Goal: Information Seeking & Learning: Learn about a topic

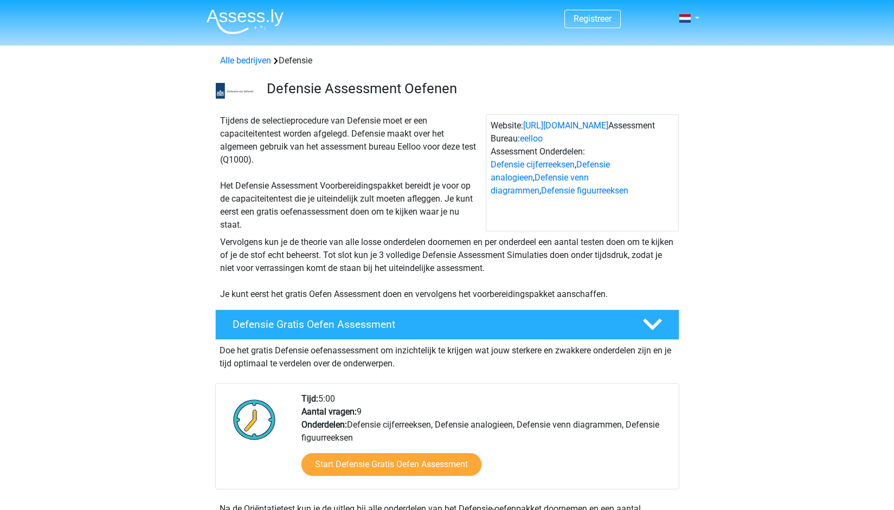
scroll to position [188, 0]
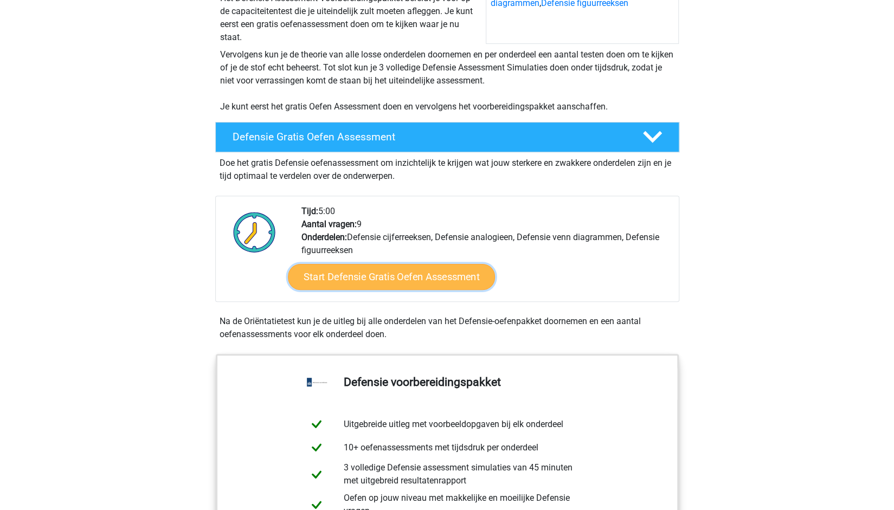
click at [413, 276] on link "Start Defensie Gratis Oefen Assessment" at bounding box center [391, 277] width 207 height 26
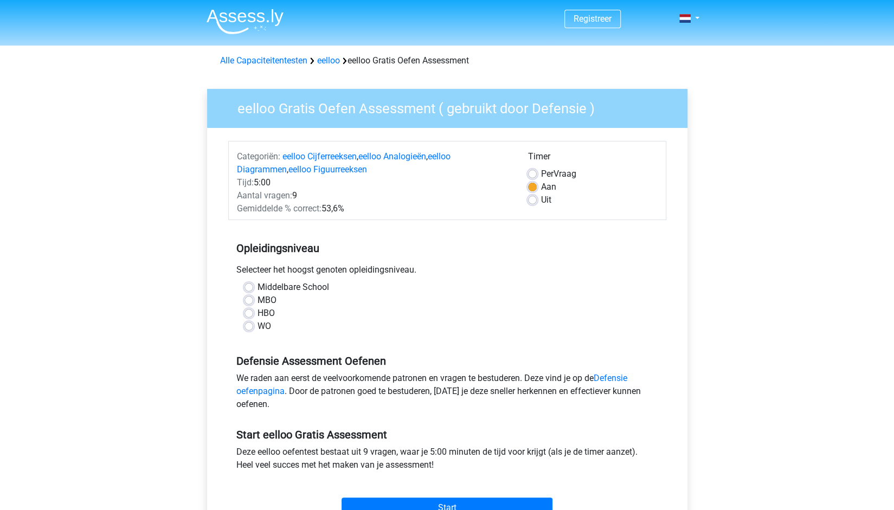
click at [258, 325] on label "WO" at bounding box center [265, 326] width 14 height 13
click at [250, 325] on input "WO" at bounding box center [249, 325] width 9 height 11
radio input "true"
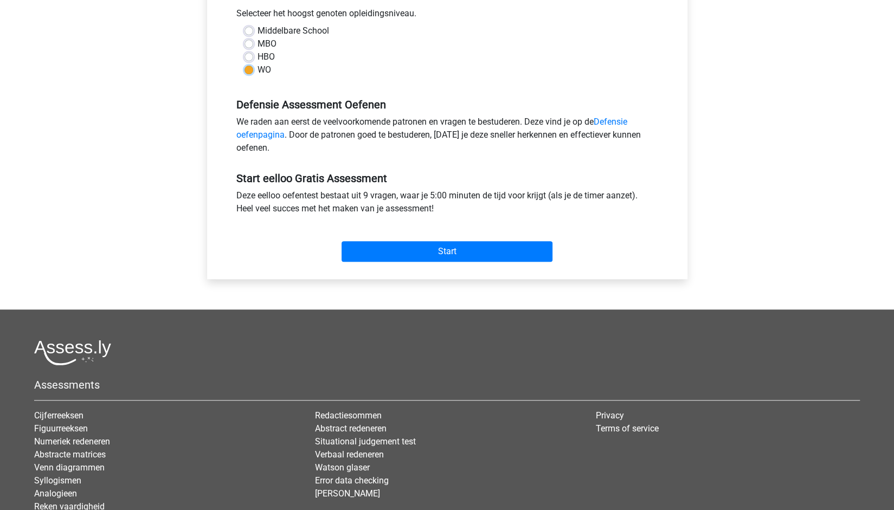
scroll to position [257, 0]
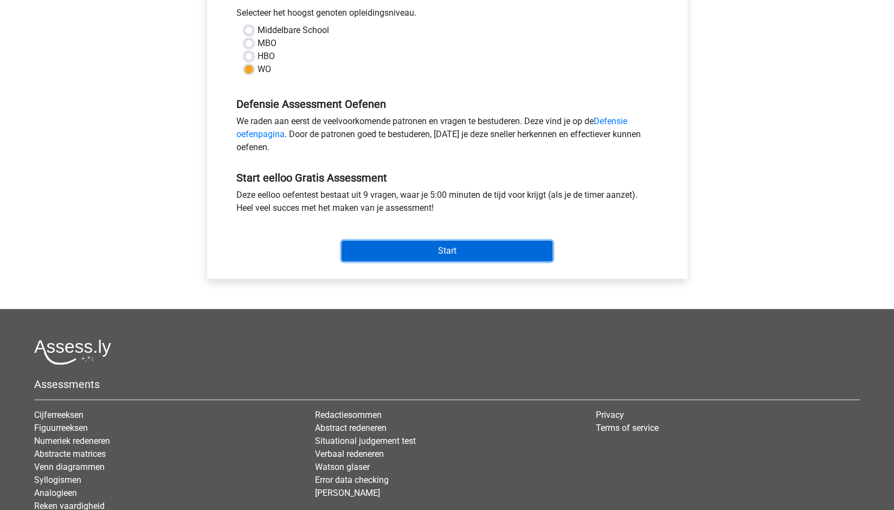
click at [414, 244] on input "Start" at bounding box center [447, 251] width 211 height 21
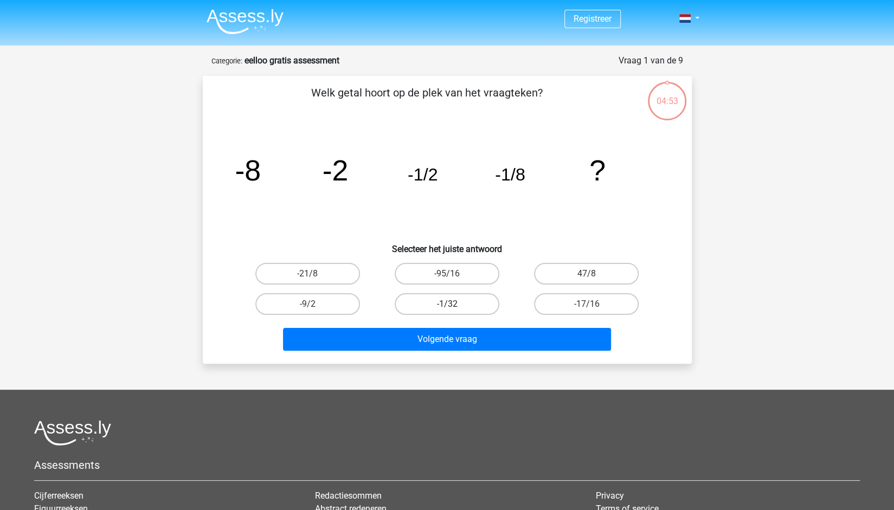
click at [422, 302] on label "-1/32" at bounding box center [447, 304] width 105 height 22
click at [447, 304] on input "-1/32" at bounding box center [450, 307] width 7 height 7
radio input "true"
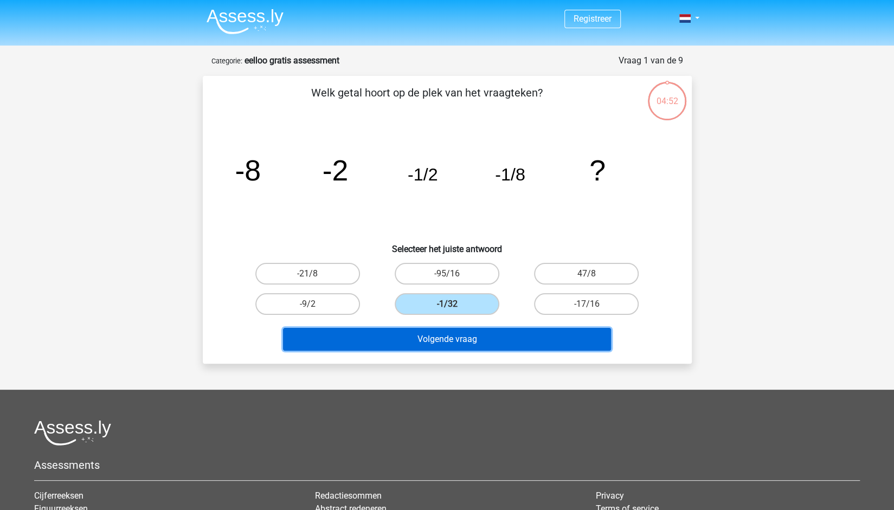
click at [430, 340] on button "Volgende vraag" at bounding box center [447, 339] width 328 height 23
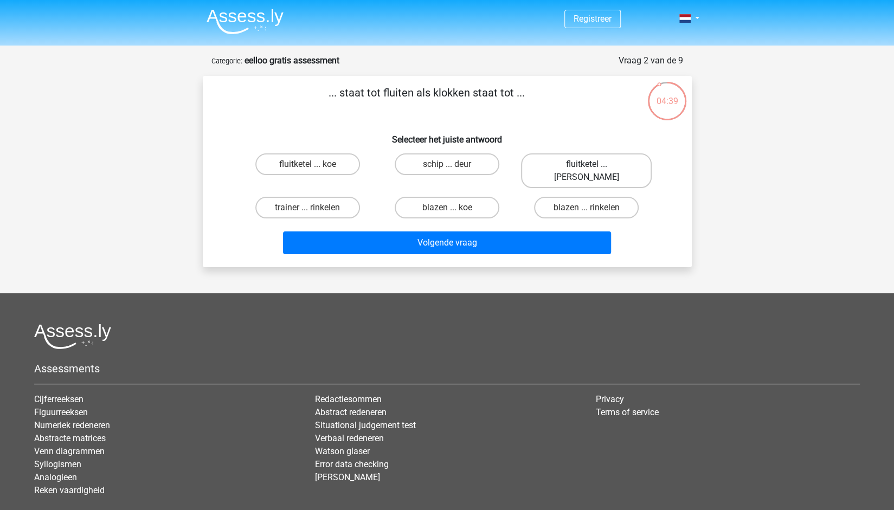
click at [548, 170] on label "fluitketel ... luiden" at bounding box center [586, 170] width 131 height 35
click at [587, 170] on input "fluitketel ... luiden" at bounding box center [590, 167] width 7 height 7
radio input "true"
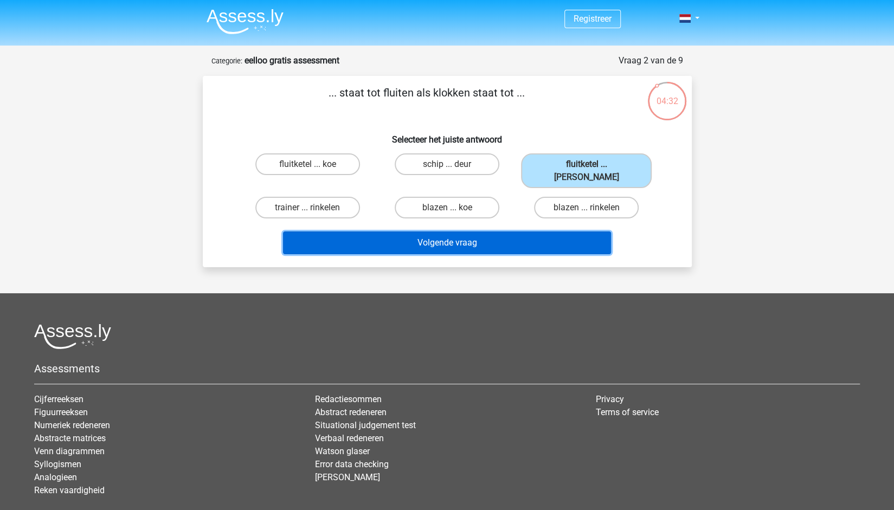
click at [436, 232] on button "Volgende vraag" at bounding box center [447, 243] width 328 height 23
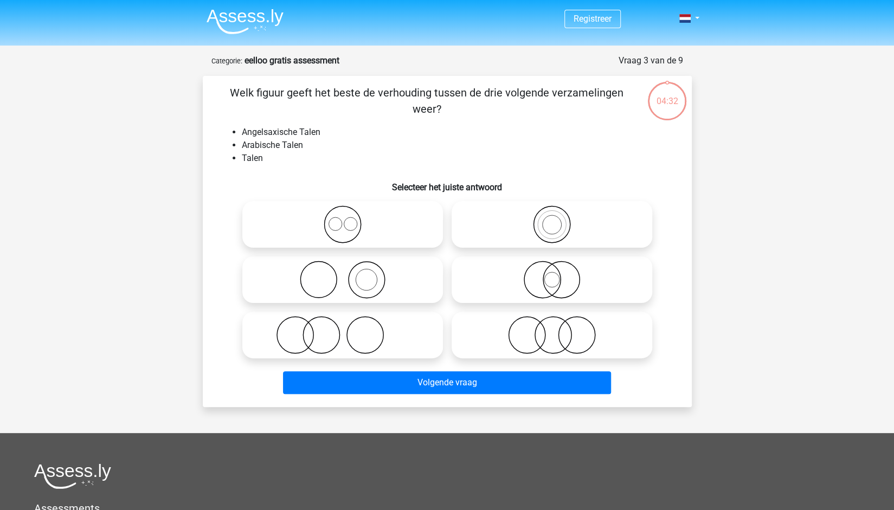
scroll to position [54, 0]
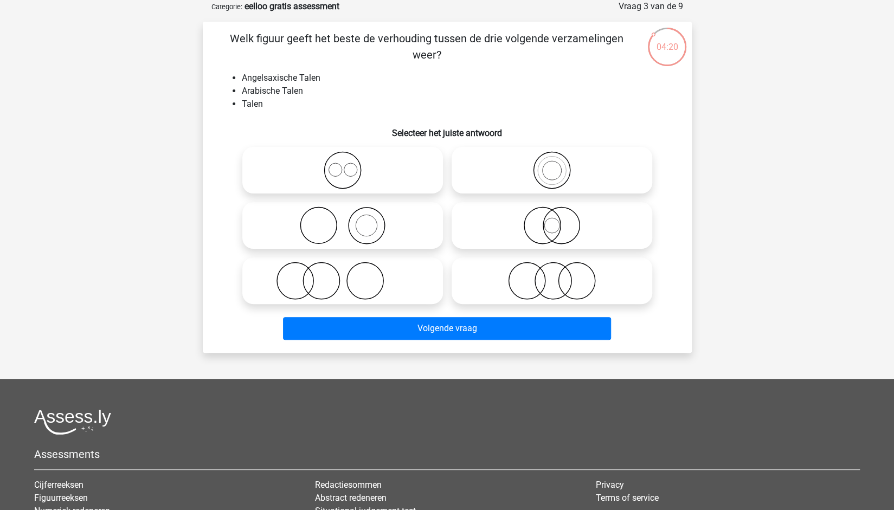
click at [400, 172] on icon at bounding box center [343, 170] width 192 height 38
click at [350, 165] on input "radio" at bounding box center [346, 161] width 7 height 7
radio input "true"
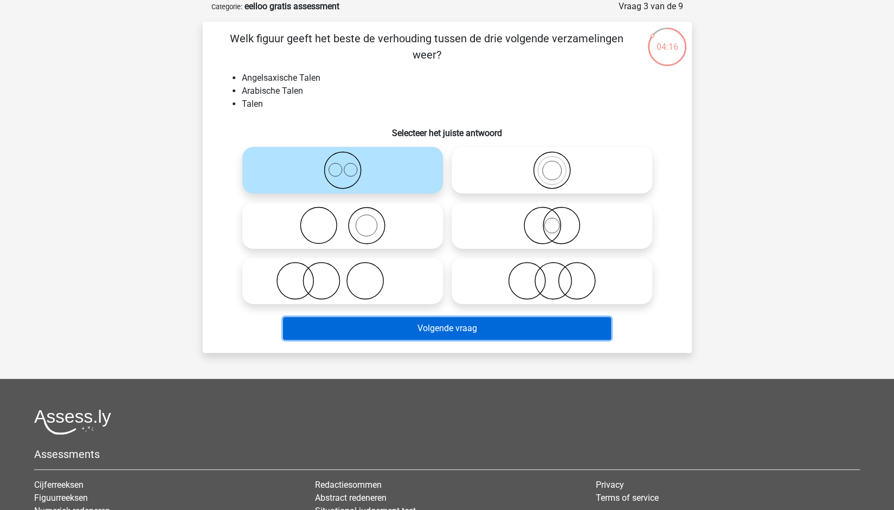
click at [447, 329] on button "Volgende vraag" at bounding box center [447, 328] width 328 height 23
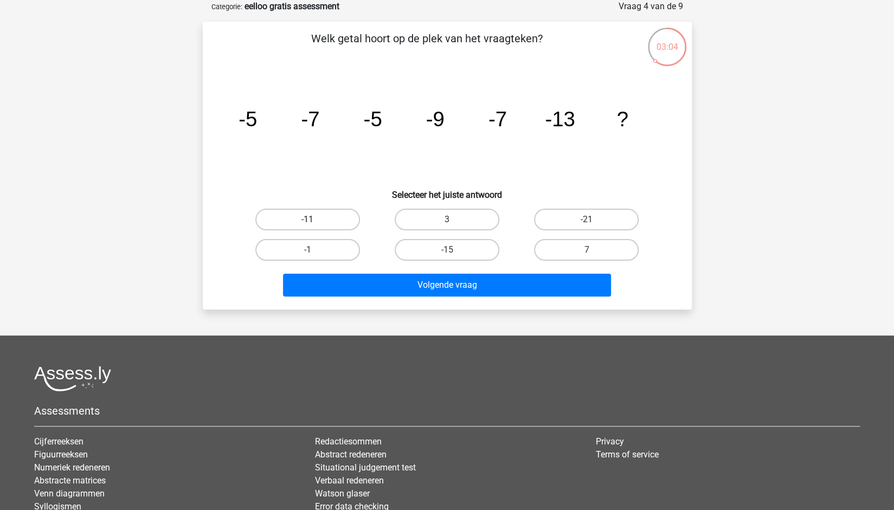
click at [285, 213] on label "-11" at bounding box center [307, 220] width 105 height 22
click at [308, 220] on input "-11" at bounding box center [311, 223] width 7 height 7
radio input "true"
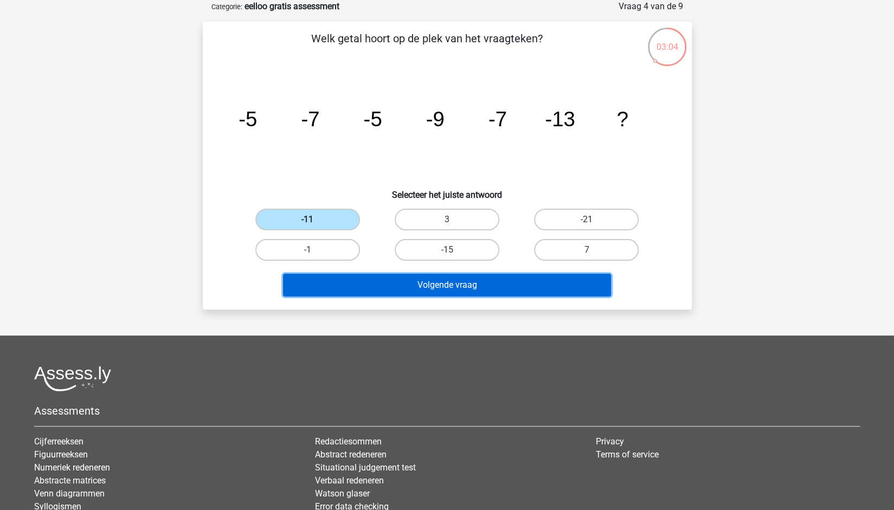
click at [406, 280] on button "Volgende vraag" at bounding box center [447, 285] width 328 height 23
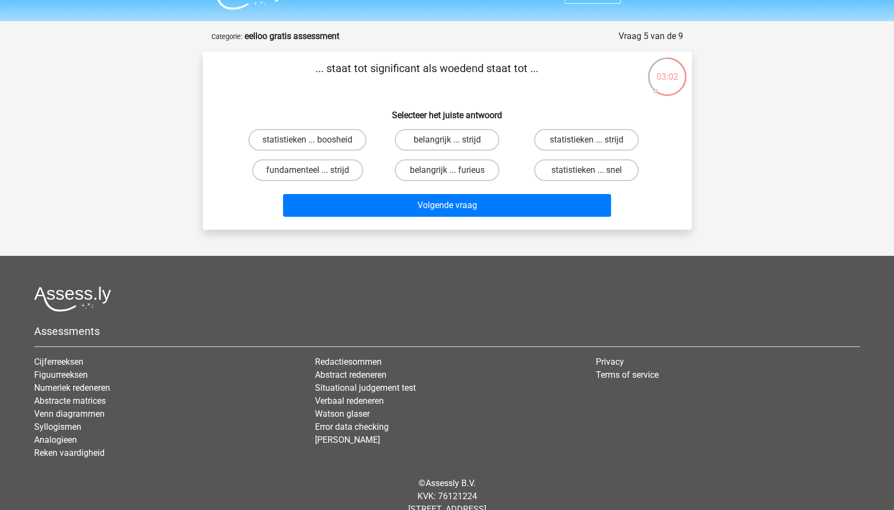
scroll to position [0, 0]
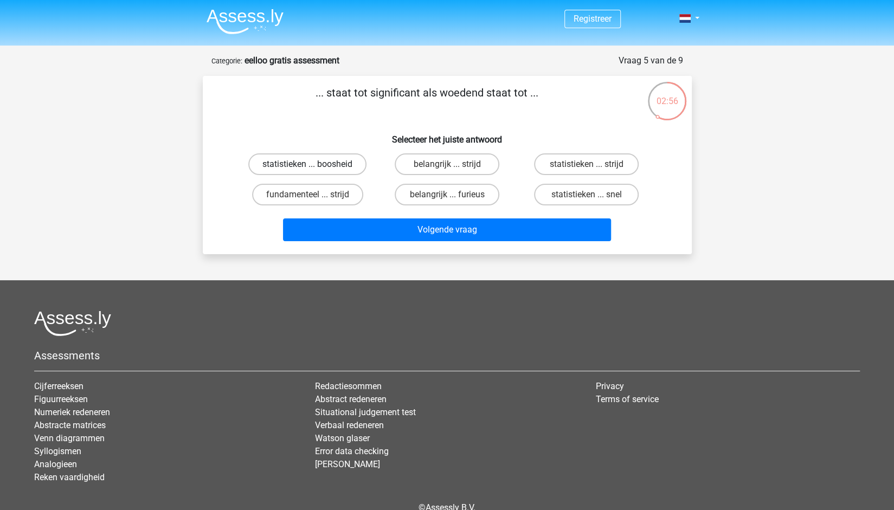
click at [323, 164] on label "statistieken ... boosheid" at bounding box center [307, 164] width 118 height 22
click at [315, 164] on input "statistieken ... boosheid" at bounding box center [311, 167] width 7 height 7
radio input "true"
click at [414, 198] on label "belangrijk ... furieus" at bounding box center [447, 195] width 105 height 22
click at [447, 198] on input "belangrijk ... furieus" at bounding box center [450, 198] width 7 height 7
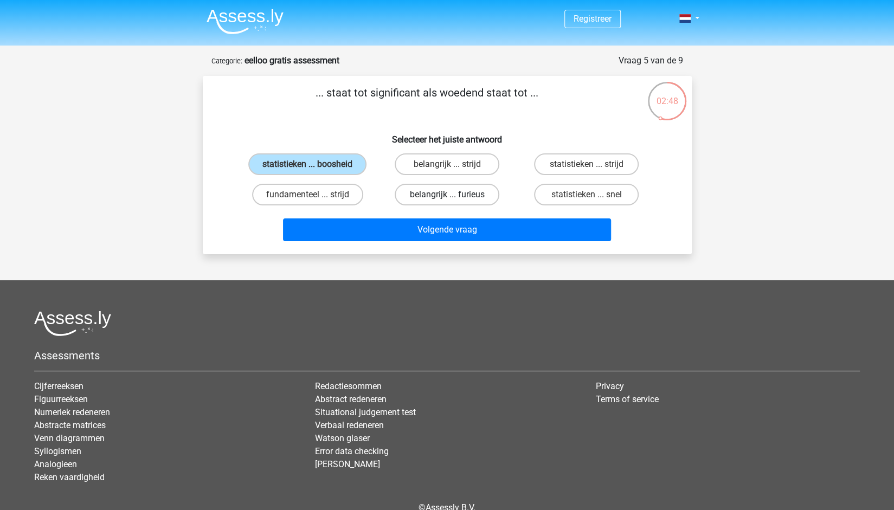
radio input "true"
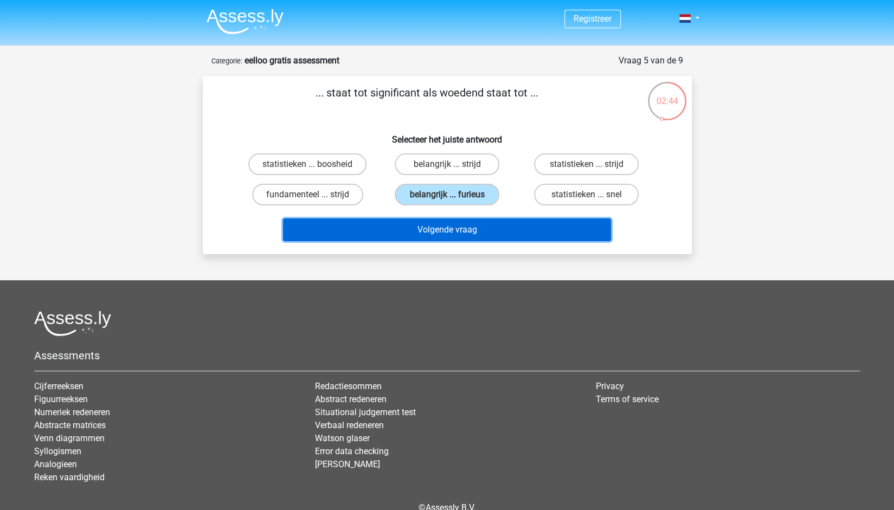
click at [449, 234] on button "Volgende vraag" at bounding box center [447, 230] width 328 height 23
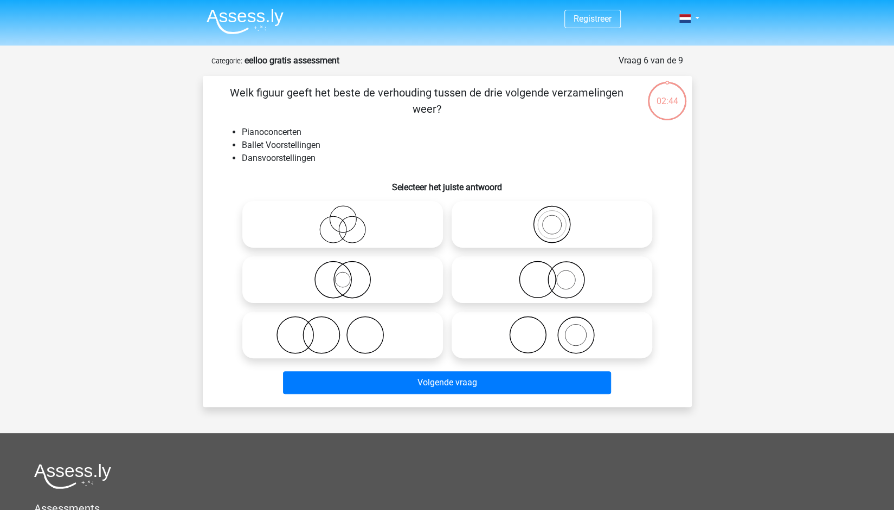
scroll to position [54, 0]
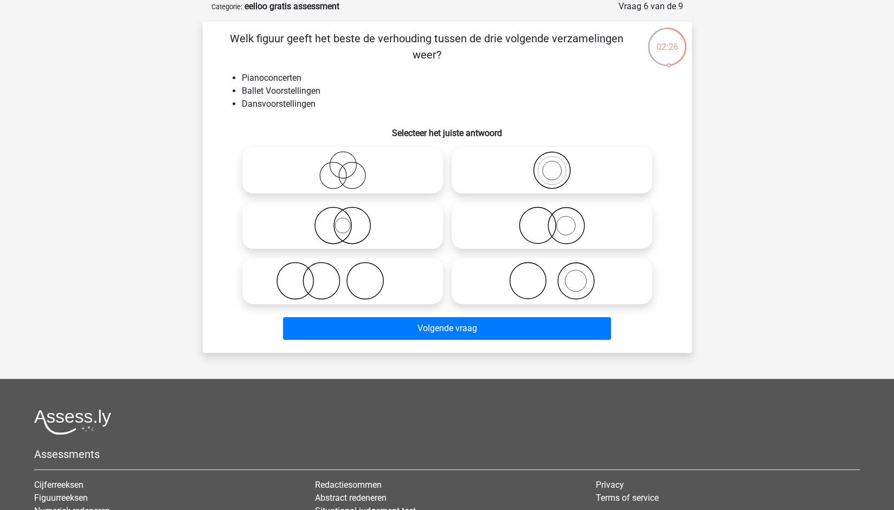
click at [568, 280] on icon at bounding box center [552, 281] width 192 height 38
click at [559, 276] on input "radio" at bounding box center [555, 271] width 7 height 7
radio input "true"
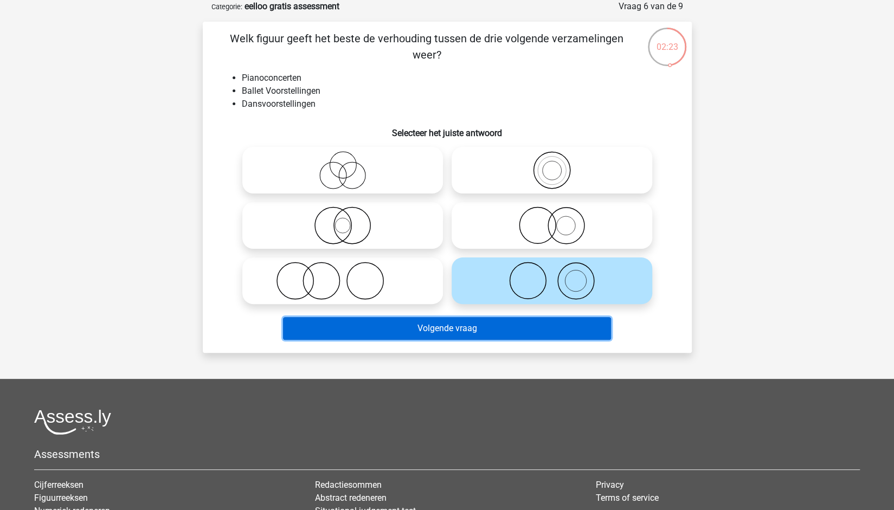
click at [451, 330] on button "Volgende vraag" at bounding box center [447, 328] width 328 height 23
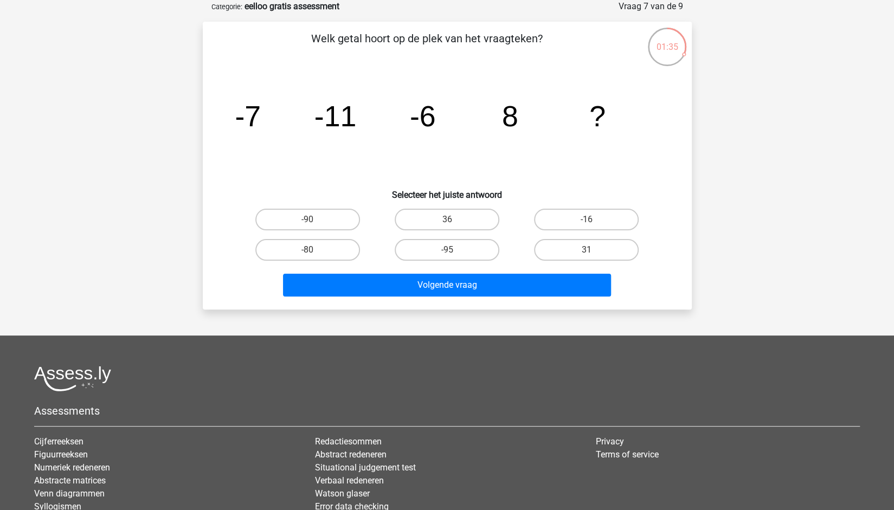
click at [466, 319] on div "Registreer" at bounding box center [447, 284] width 894 height 676
click at [560, 223] on label "-16" at bounding box center [586, 220] width 105 height 22
click at [587, 223] on input "-16" at bounding box center [590, 223] width 7 height 7
radio input "true"
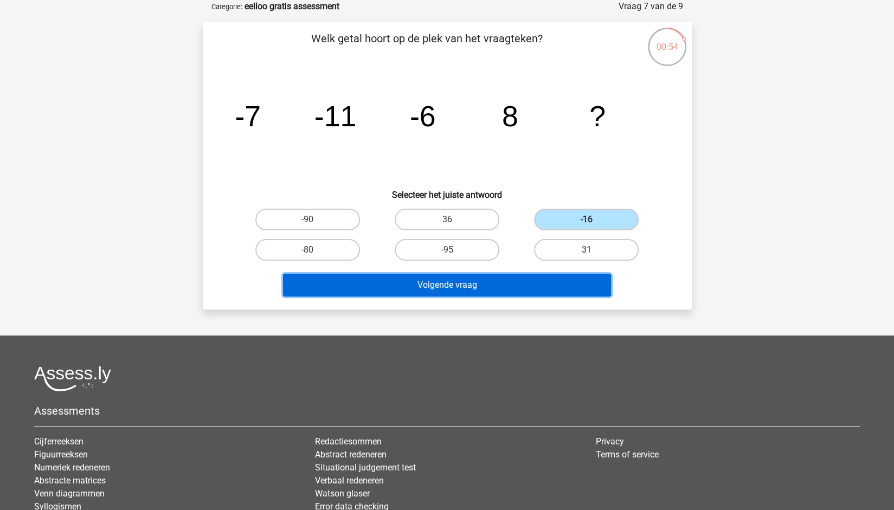
click at [514, 283] on button "Volgende vraag" at bounding box center [447, 285] width 328 height 23
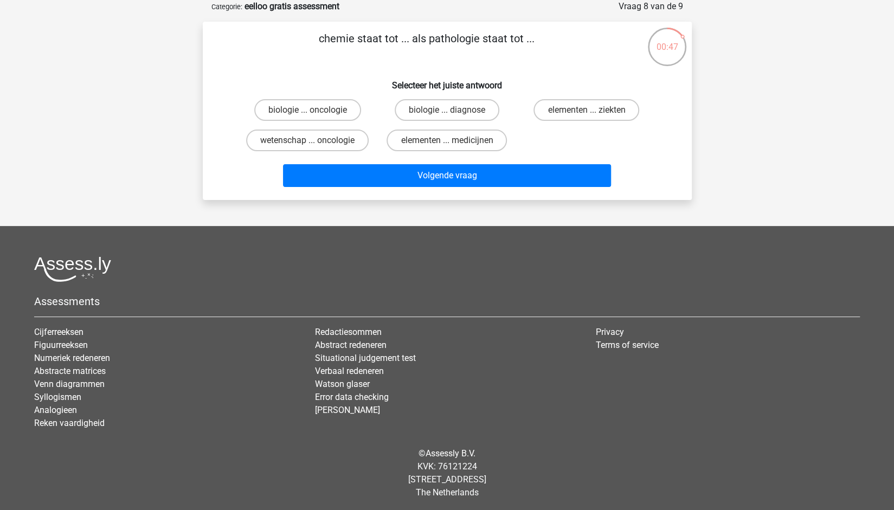
click at [575, 121] on div "elementen ... ziekten" at bounding box center [586, 110] width 139 height 30
click at [575, 118] on label "elementen ... ziekten" at bounding box center [587, 110] width 106 height 22
click at [587, 117] on input "elementen ... ziekten" at bounding box center [590, 113] width 7 height 7
radio input "true"
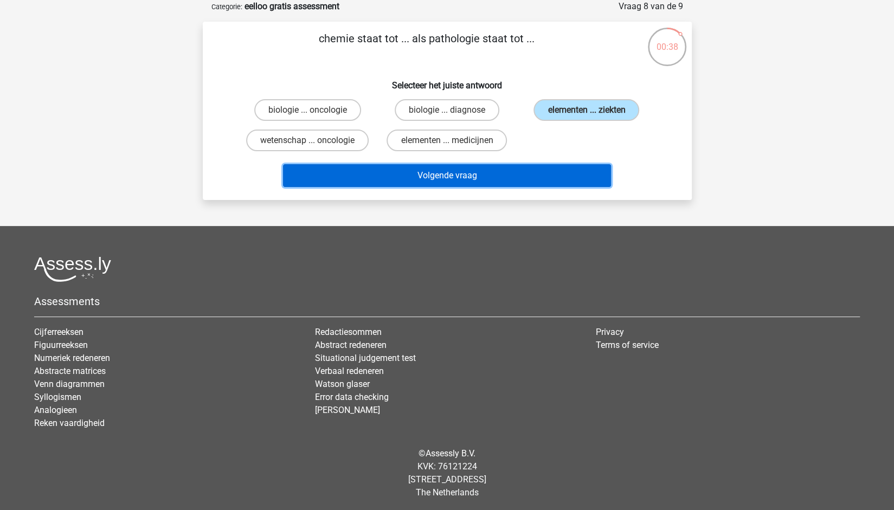
click at [443, 180] on button "Volgende vraag" at bounding box center [447, 175] width 328 height 23
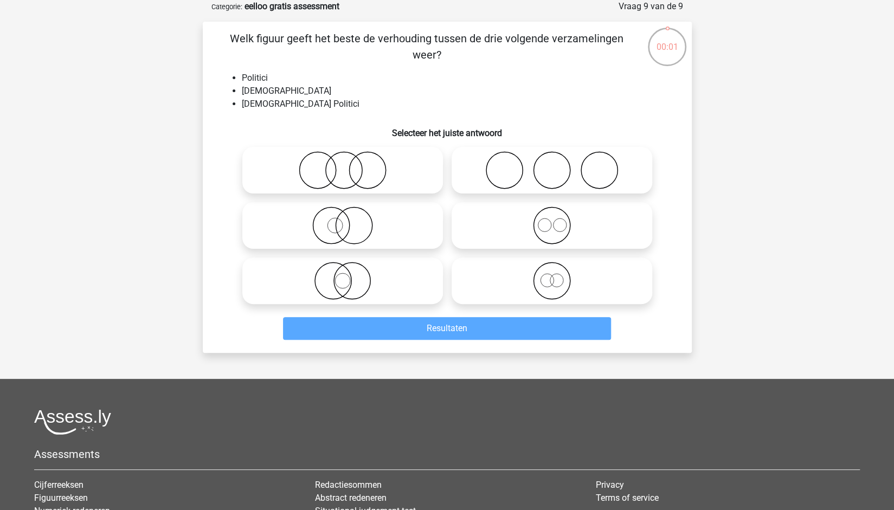
click at [400, 291] on icon at bounding box center [343, 281] width 192 height 38
click at [350, 276] on input "radio" at bounding box center [346, 271] width 7 height 7
radio input "true"
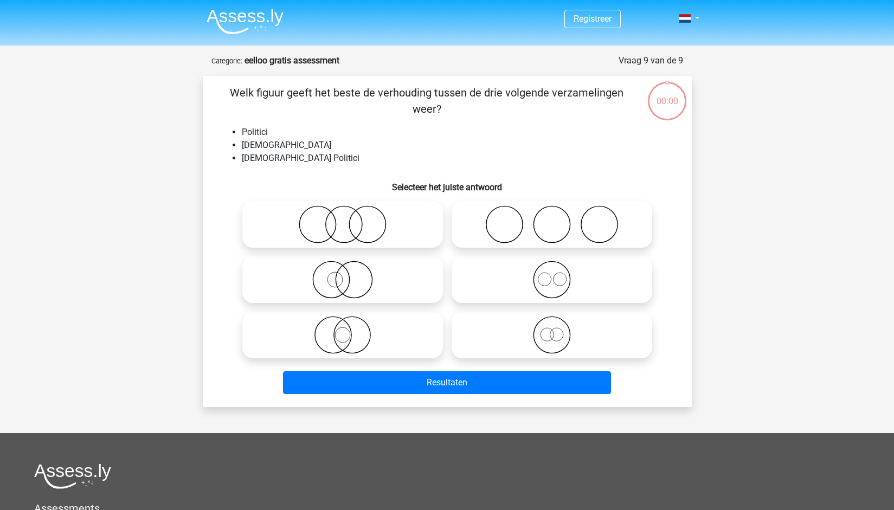
scroll to position [54, 0]
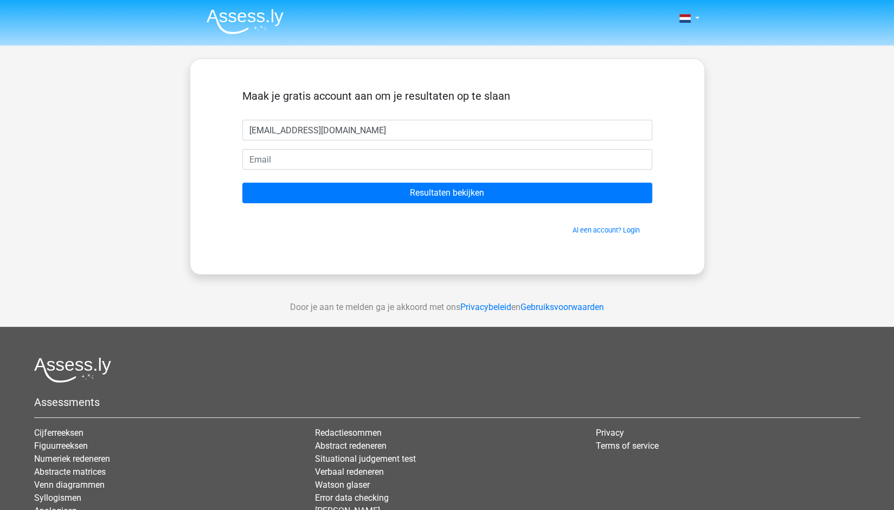
click at [321, 133] on input "[EMAIL_ADDRESS][DOMAIN_NAME]" at bounding box center [447, 130] width 410 height 21
click at [321, 133] on input "loesverkuil95@hotmail.com" at bounding box center [447, 130] width 410 height 21
type input "loesverkuil95@hotmail.com"
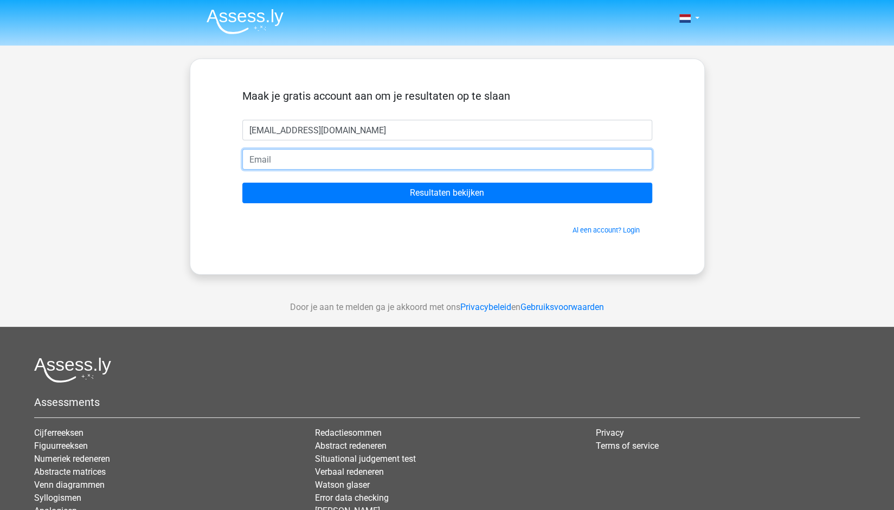
drag, startPoint x: 308, startPoint y: 166, endPoint x: 308, endPoint y: 147, distance: 19.0
click at [308, 166] on input "email" at bounding box center [447, 159] width 410 height 21
paste input "loesverkuil95@hotmail.com"
type input "loesverkuil95@hotmail.com"
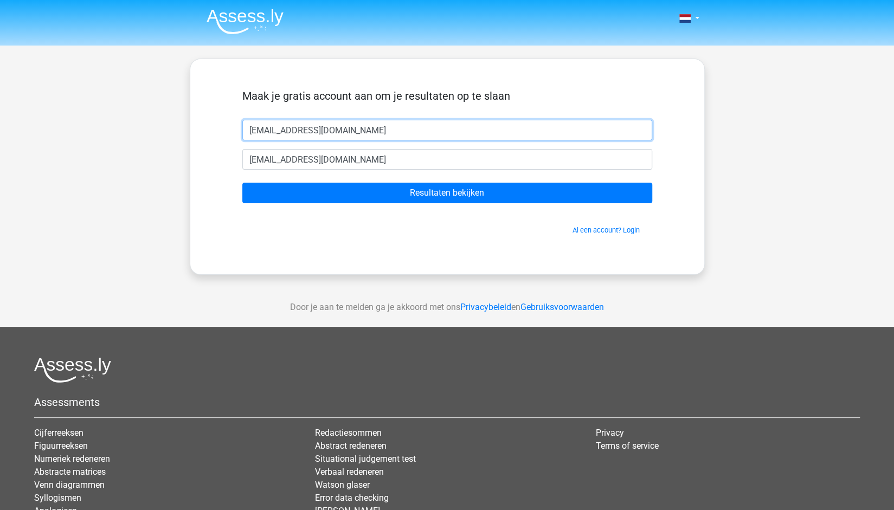
click at [309, 131] on input "[EMAIL_ADDRESS][DOMAIN_NAME]" at bounding box center [447, 130] width 410 height 21
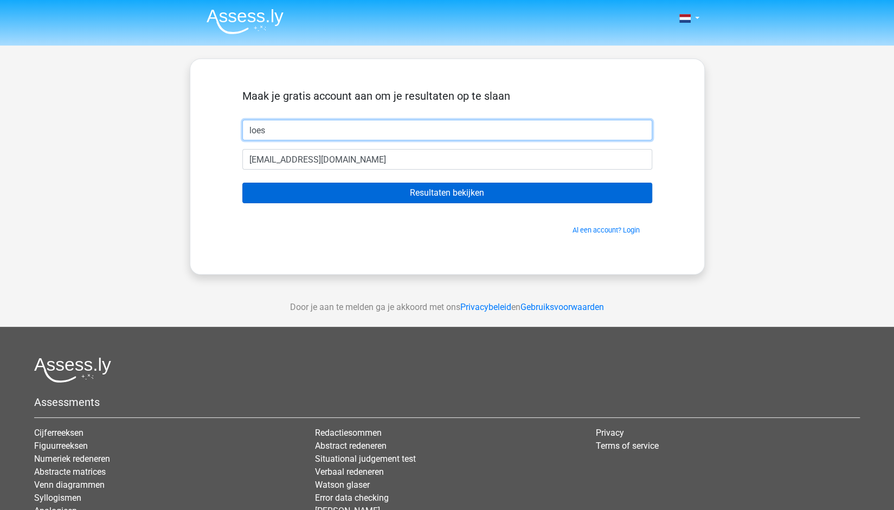
type input "loes"
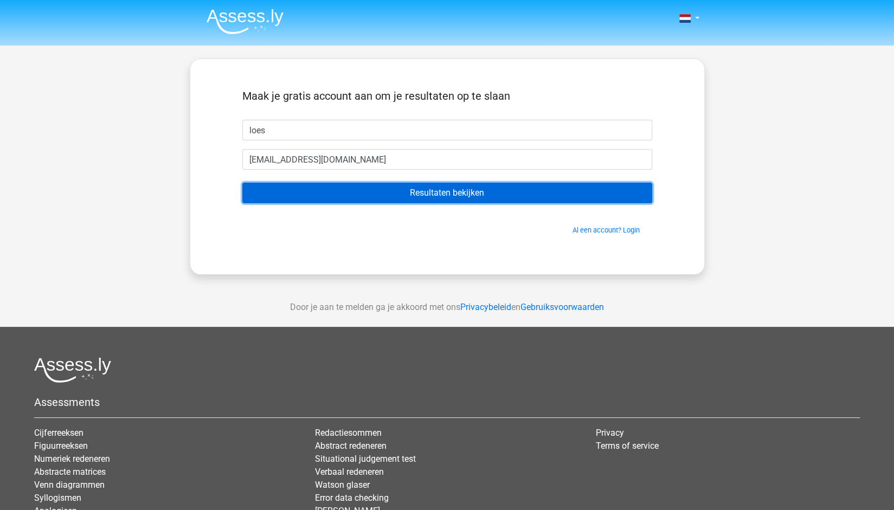
click at [323, 193] on input "Resultaten bekijken" at bounding box center [447, 193] width 410 height 21
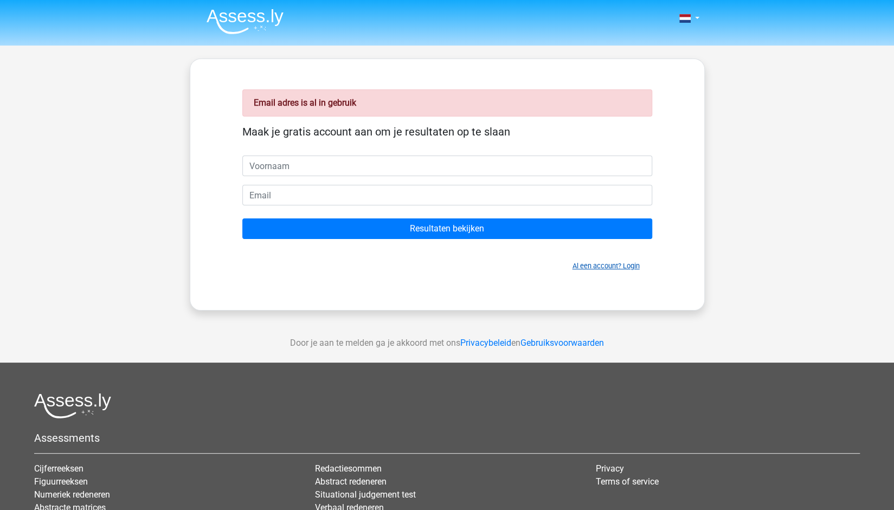
click at [592, 263] on link "Al een account? Login" at bounding box center [606, 266] width 67 height 8
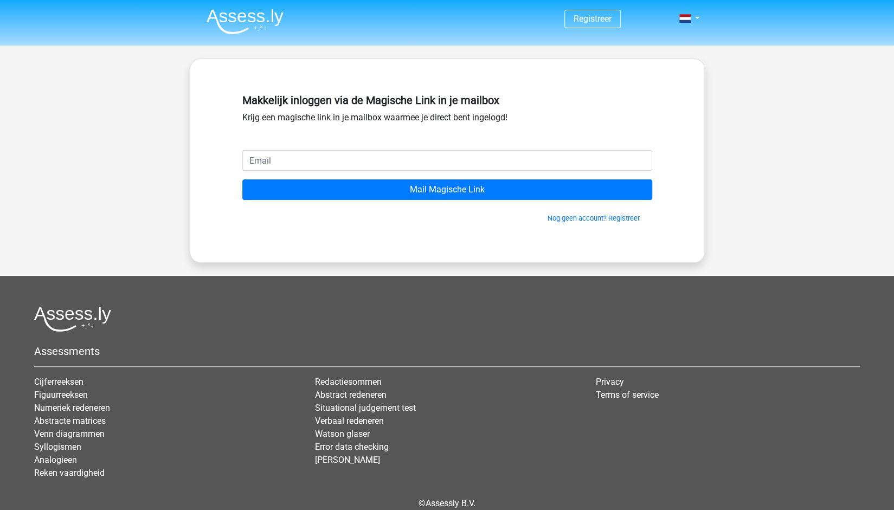
click at [337, 162] on input "email" at bounding box center [447, 160] width 410 height 21
type input "[EMAIL_ADDRESS][DOMAIN_NAME]"
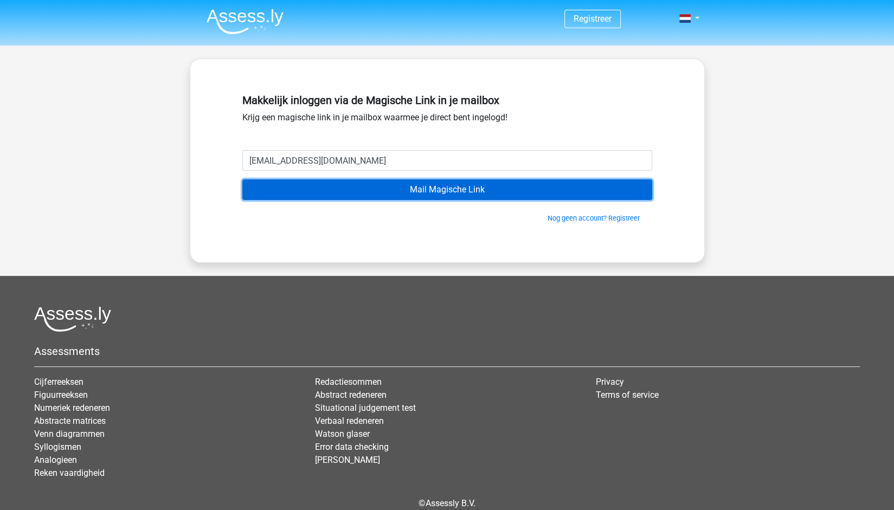
click at [349, 191] on input "Mail Magische Link" at bounding box center [447, 190] width 410 height 21
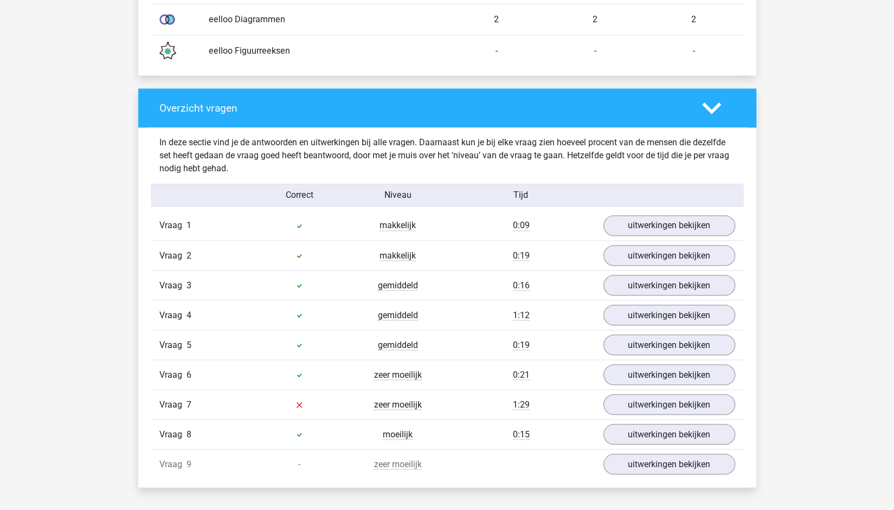
scroll to position [1175, 0]
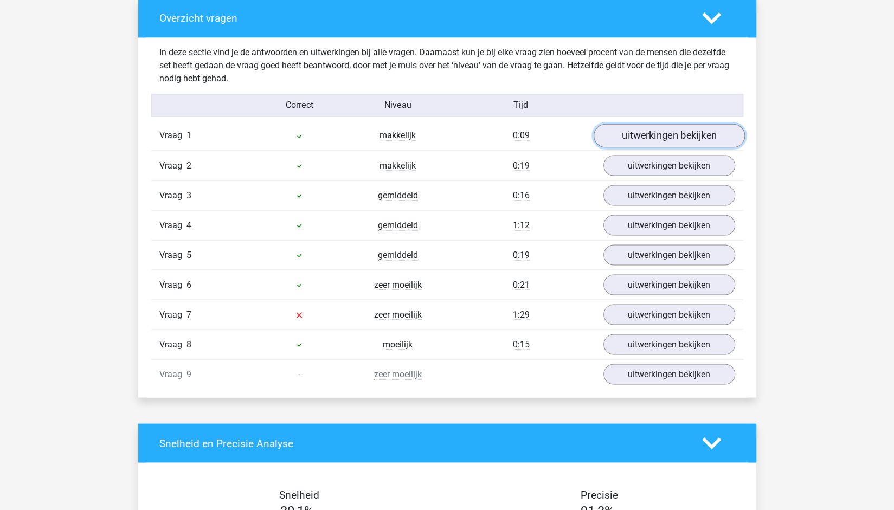
click at [670, 138] on link "uitwerkingen bekijken" at bounding box center [668, 136] width 151 height 24
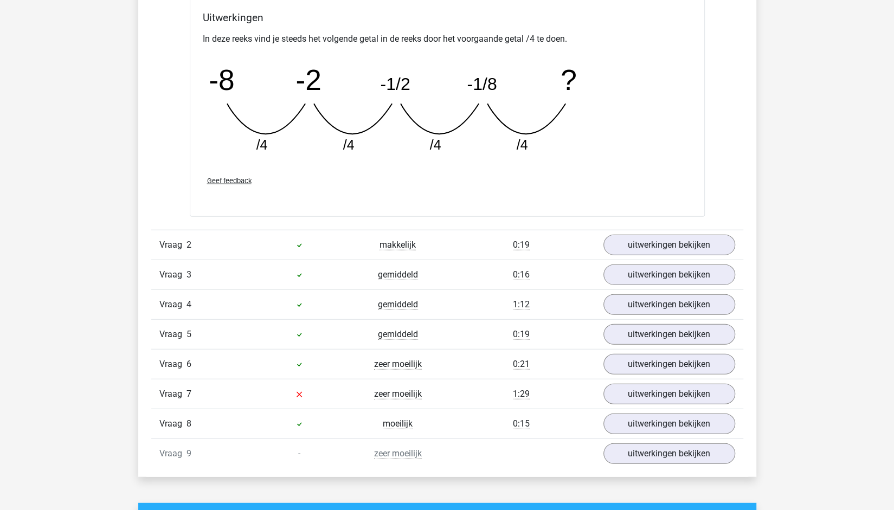
scroll to position [1627, 0]
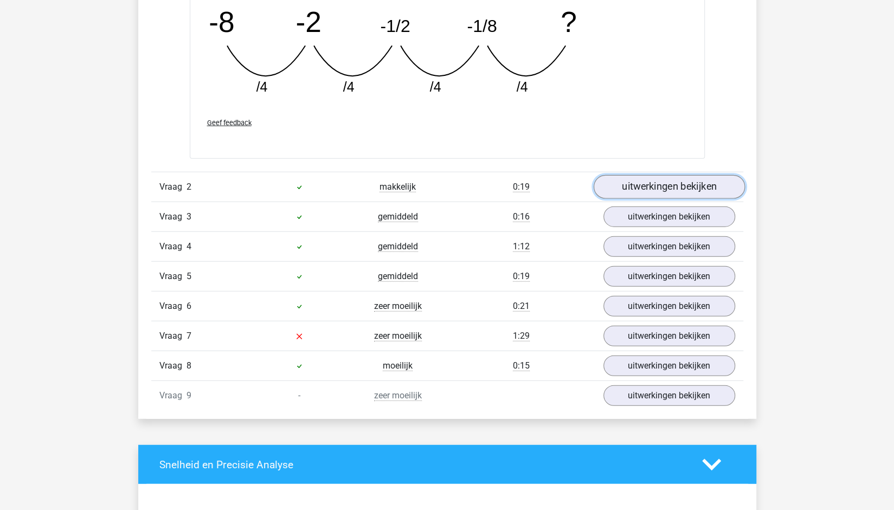
click at [689, 180] on link "uitwerkingen bekijken" at bounding box center [668, 187] width 151 height 24
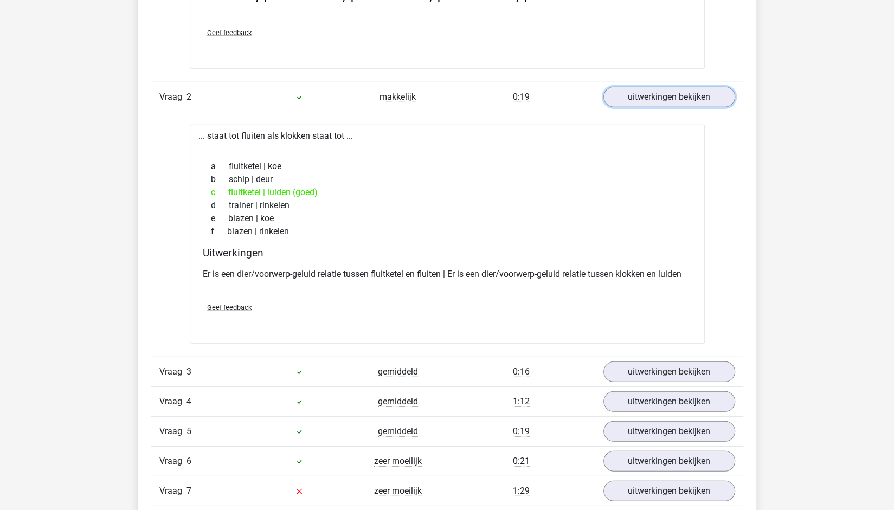
scroll to position [1808, 0]
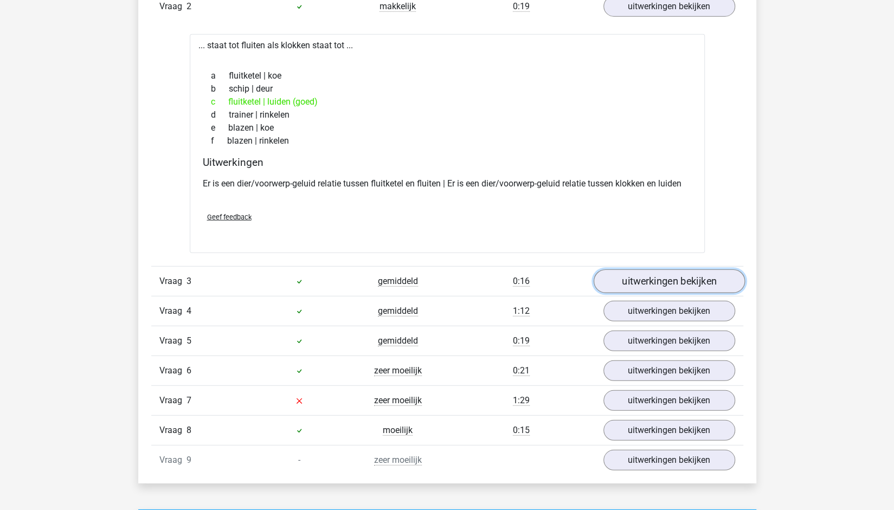
click at [643, 285] on link "uitwerkingen bekijken" at bounding box center [668, 282] width 151 height 24
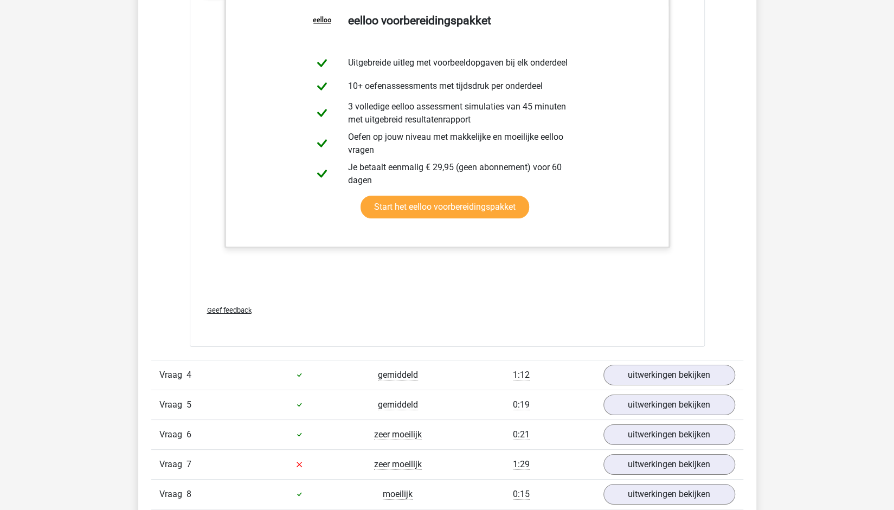
scroll to position [2531, 0]
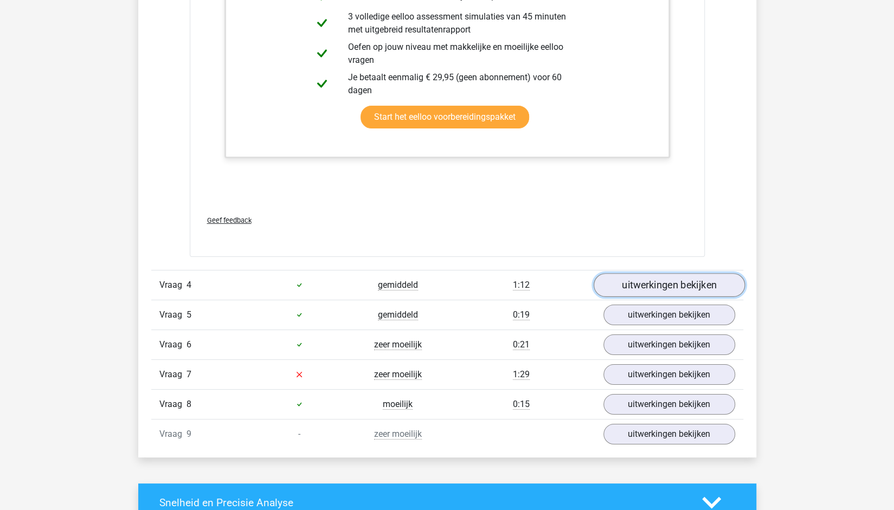
click at [667, 274] on link "uitwerkingen bekijken" at bounding box center [668, 285] width 151 height 24
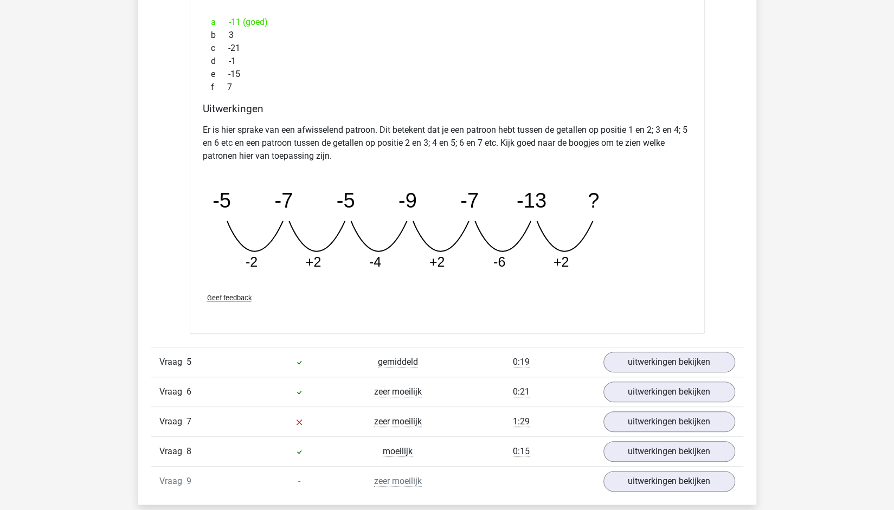
scroll to position [3164, 0]
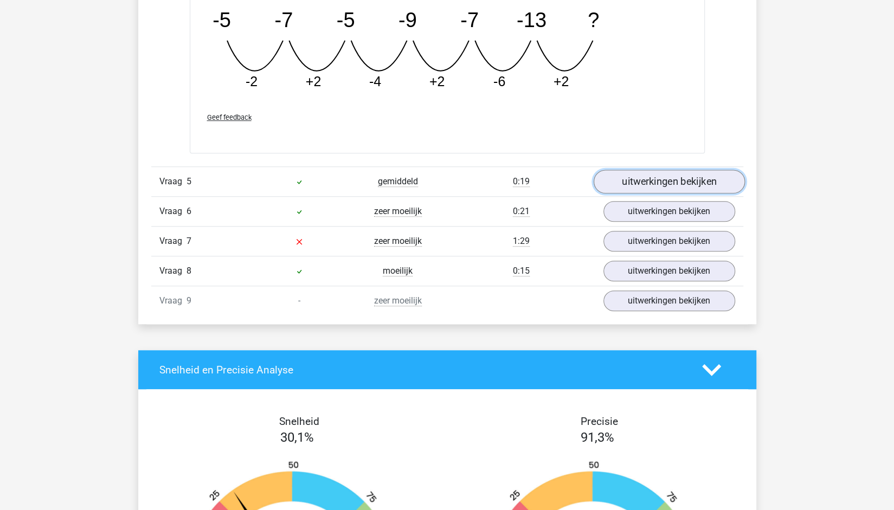
click at [664, 174] on link "uitwerkingen bekijken" at bounding box center [668, 182] width 151 height 24
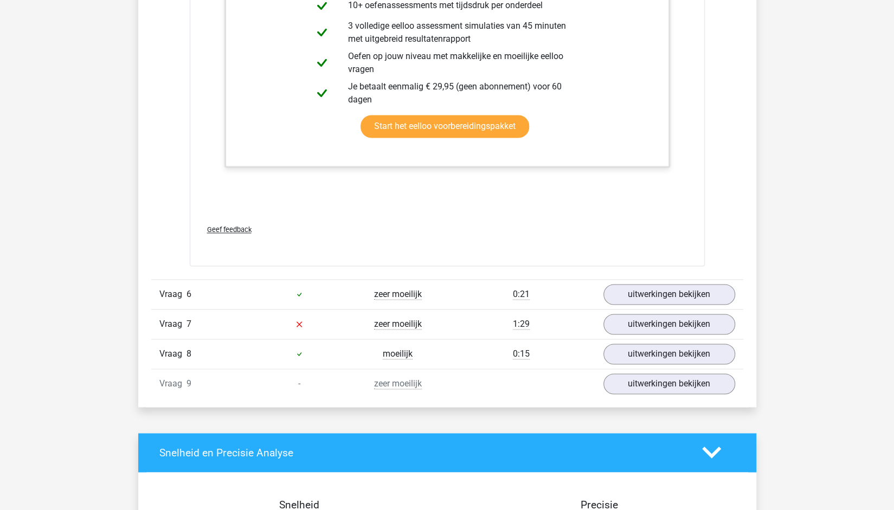
scroll to position [3706, 0]
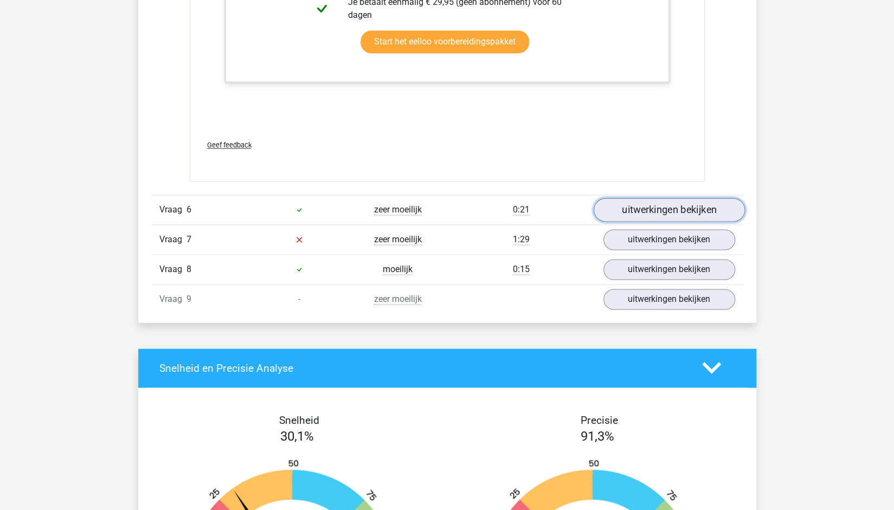
click at [665, 203] on link "uitwerkingen bekijken" at bounding box center [668, 210] width 151 height 24
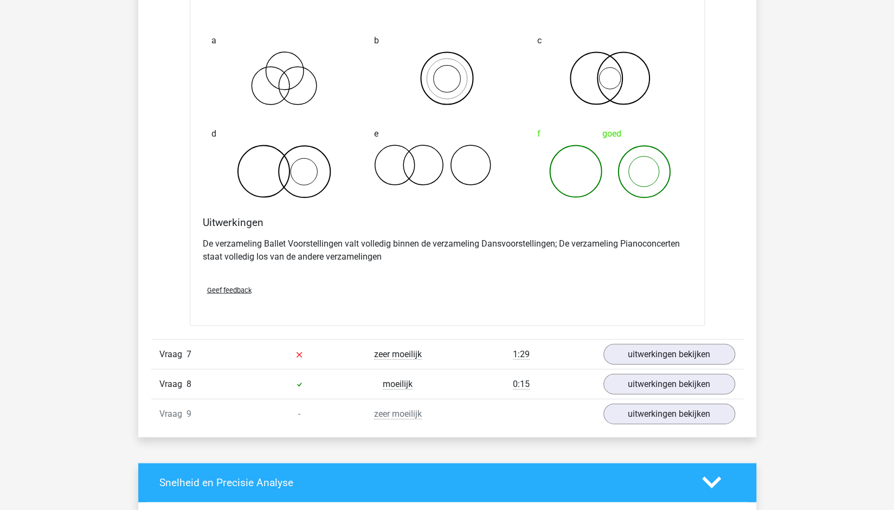
scroll to position [4158, 0]
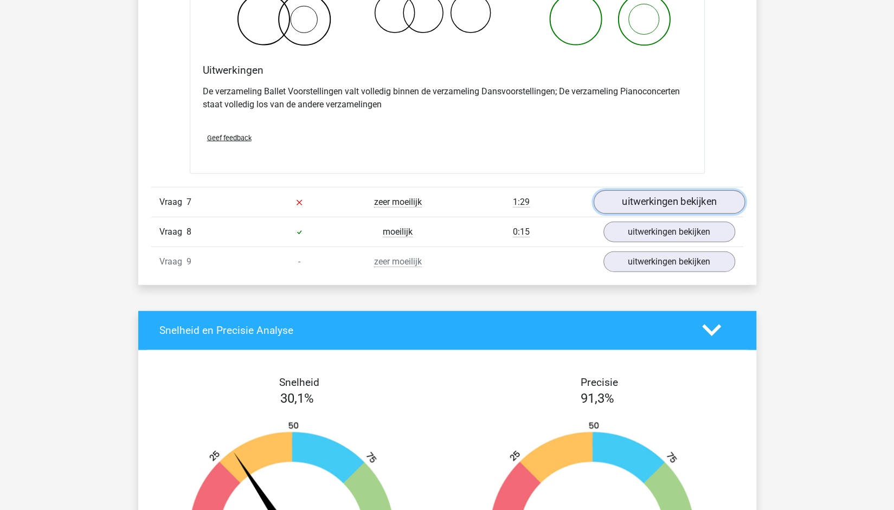
click at [701, 199] on link "uitwerkingen bekijken" at bounding box center [668, 202] width 151 height 24
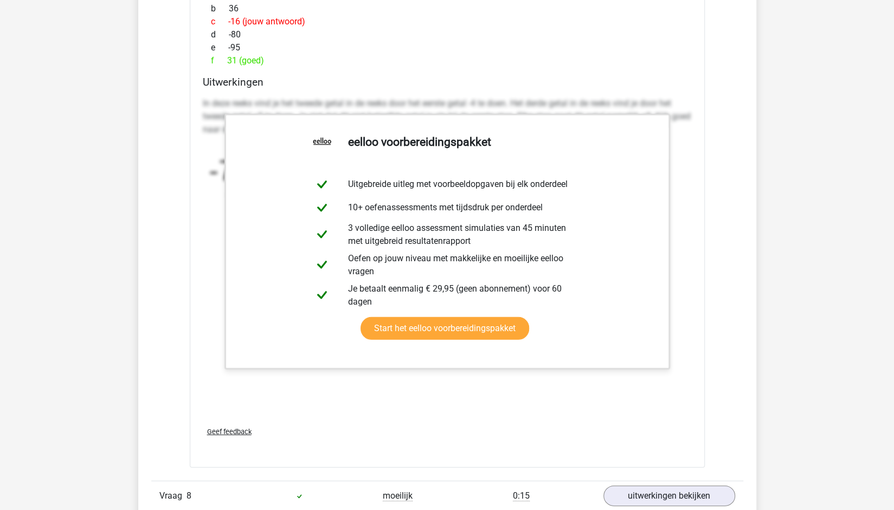
scroll to position [4700, 0]
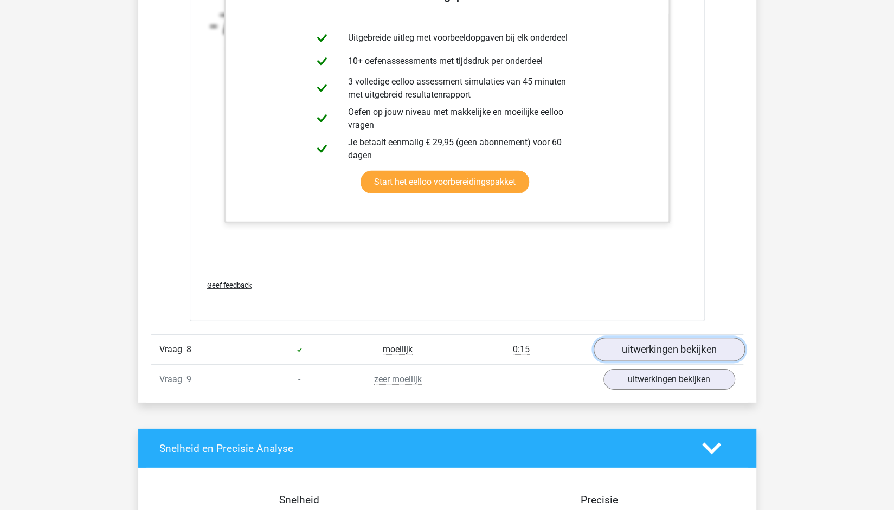
click at [676, 343] on link "uitwerkingen bekijken" at bounding box center [668, 350] width 151 height 24
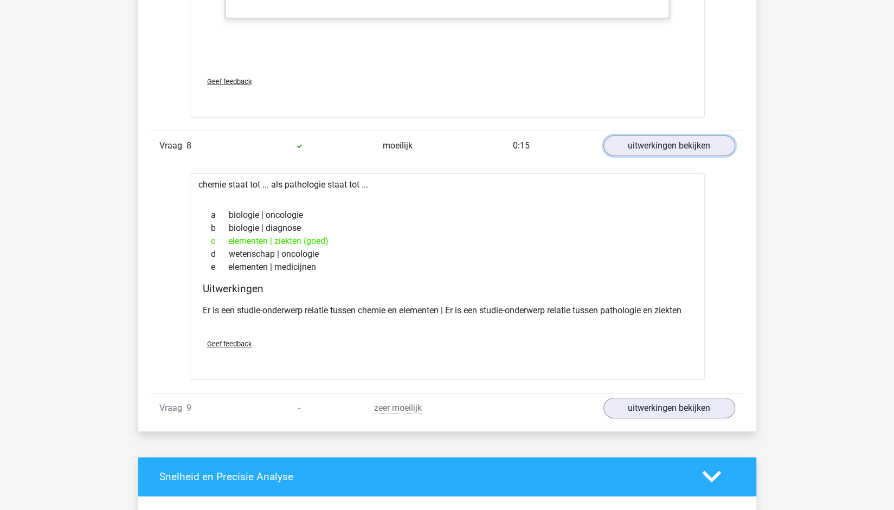
scroll to position [4971, 0]
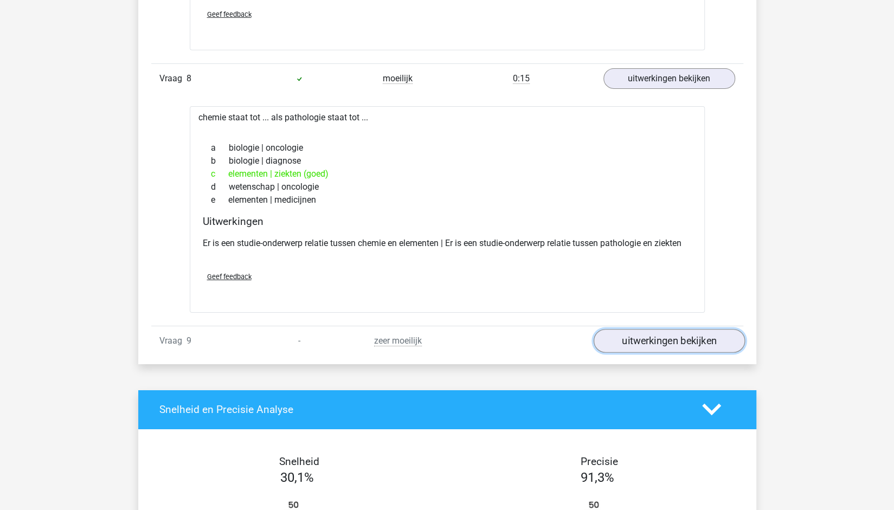
click at [674, 334] on link "uitwerkingen bekijken" at bounding box center [668, 341] width 151 height 24
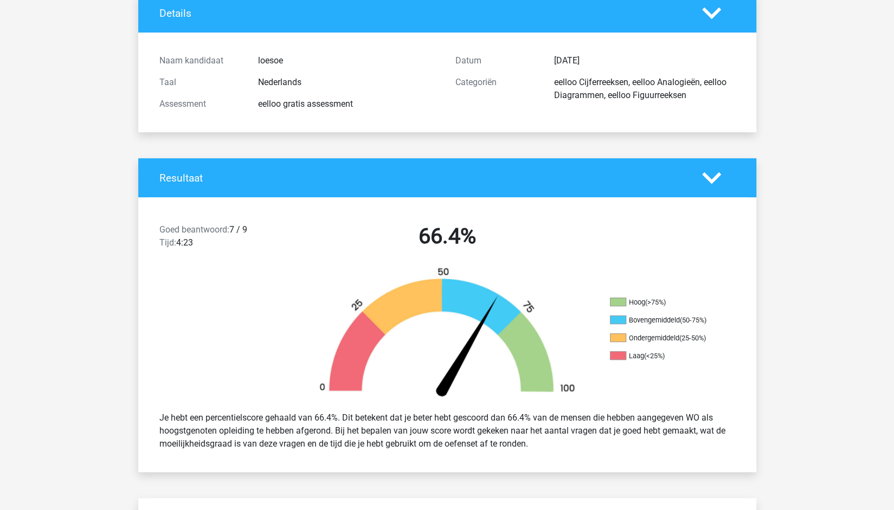
scroll to position [0, 0]
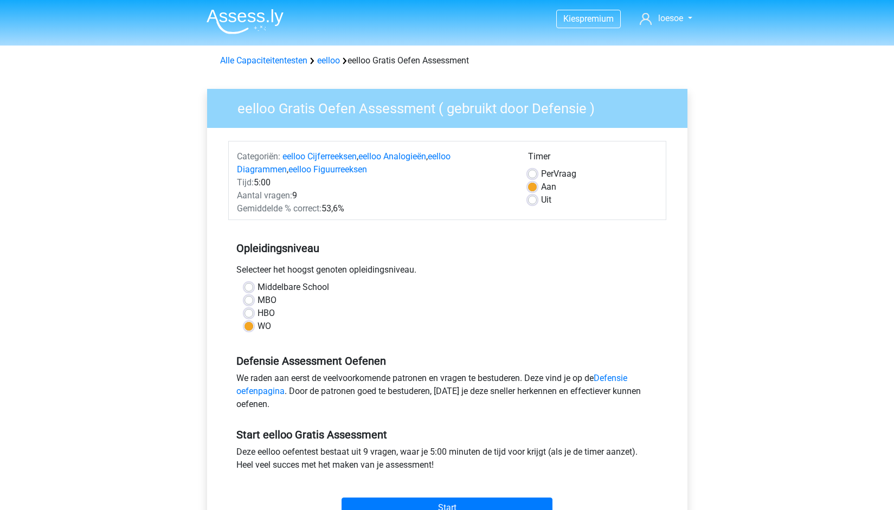
scroll to position [257, 0]
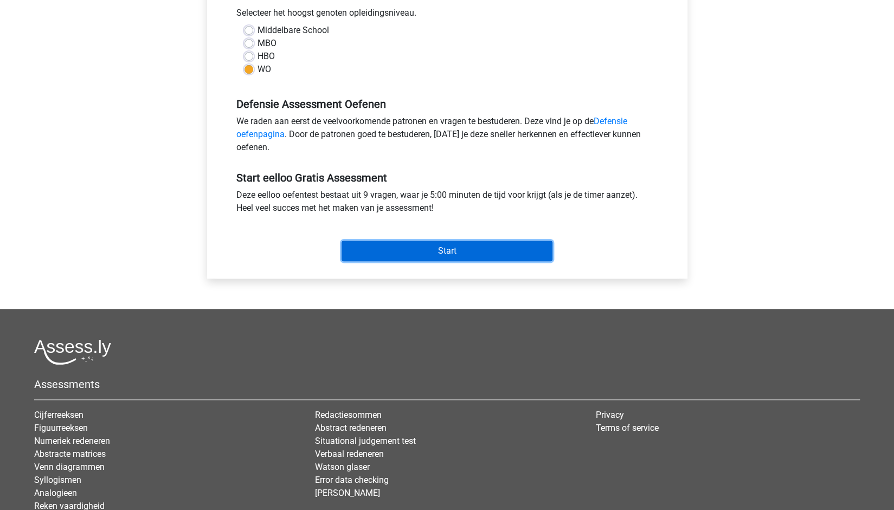
click at [473, 247] on input "Start" at bounding box center [447, 251] width 211 height 21
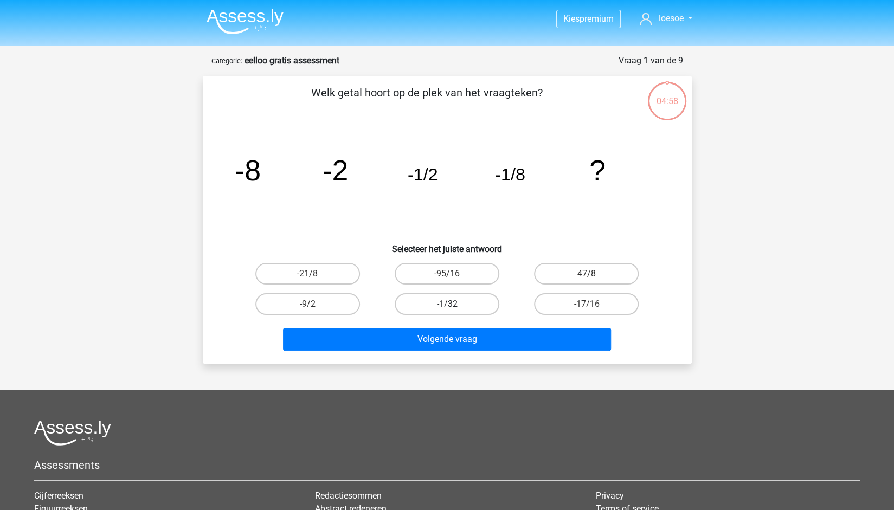
click at [471, 305] on label "-1/32" at bounding box center [447, 304] width 105 height 22
click at [454, 305] on input "-1/32" at bounding box center [450, 307] width 7 height 7
radio input "true"
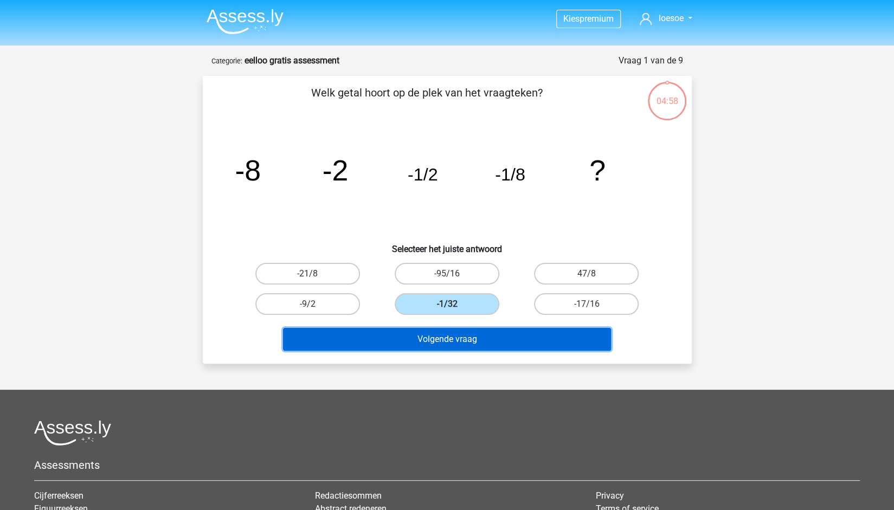
click at [463, 336] on button "Volgende vraag" at bounding box center [447, 339] width 328 height 23
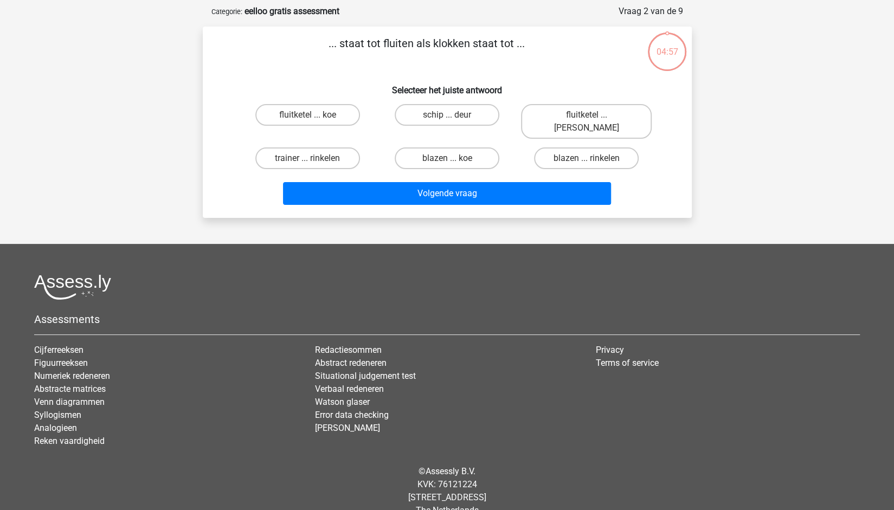
scroll to position [54, 0]
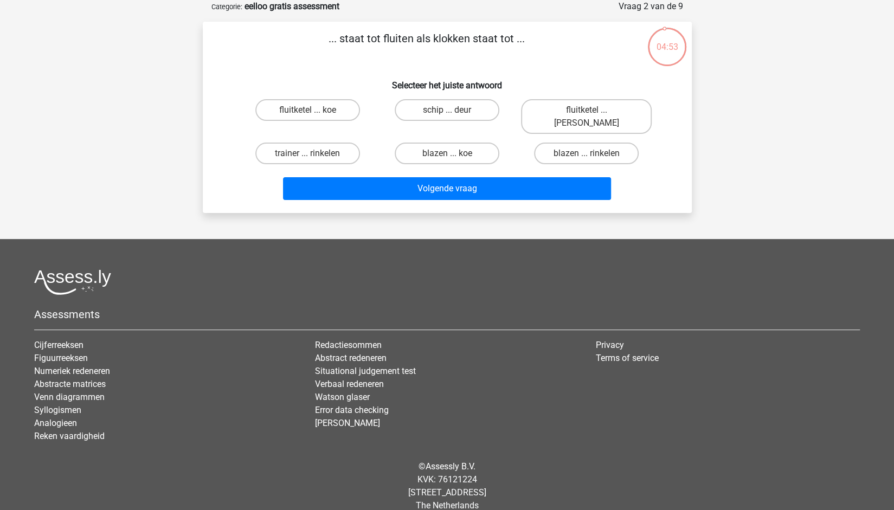
click at [587, 115] on input "fluitketel ... luiden" at bounding box center [590, 113] width 7 height 7
radio input "true"
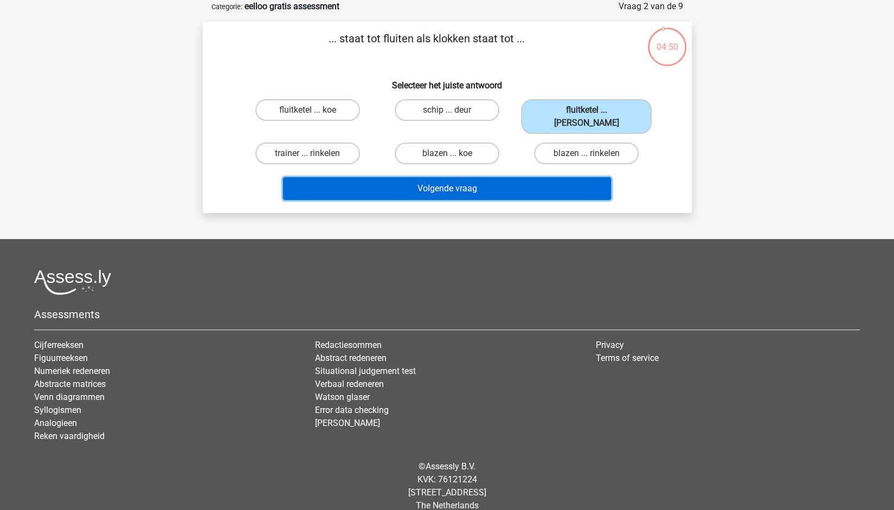
click at [454, 183] on button "Volgende vraag" at bounding box center [447, 188] width 328 height 23
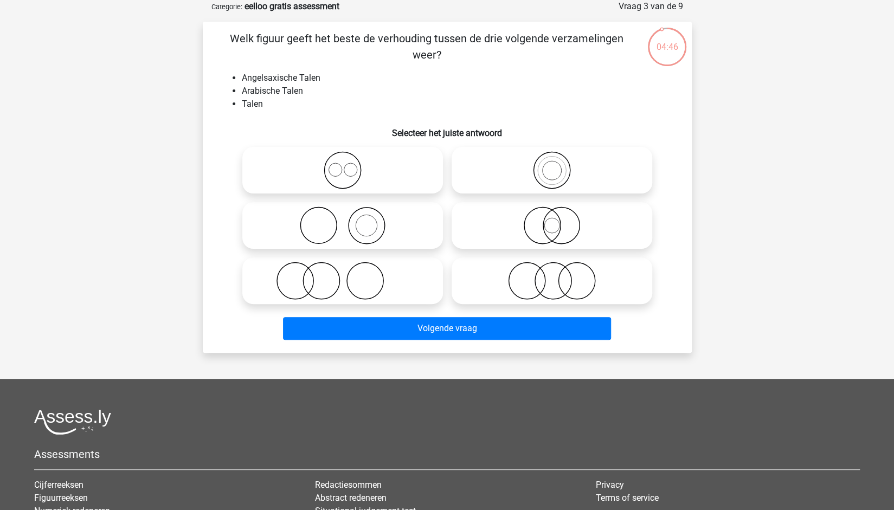
click at [389, 171] on icon at bounding box center [343, 170] width 192 height 38
click at [350, 165] on input "radio" at bounding box center [346, 161] width 7 height 7
radio input "true"
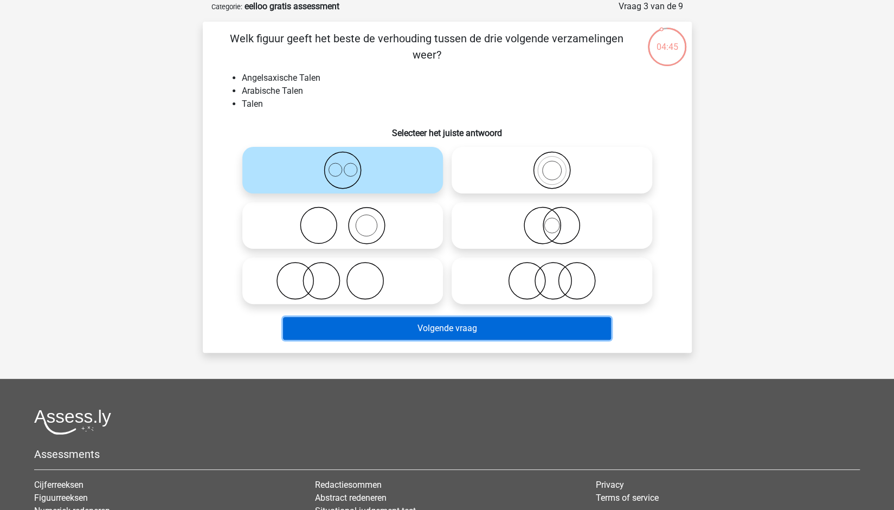
click at [451, 323] on button "Volgende vraag" at bounding box center [447, 328] width 328 height 23
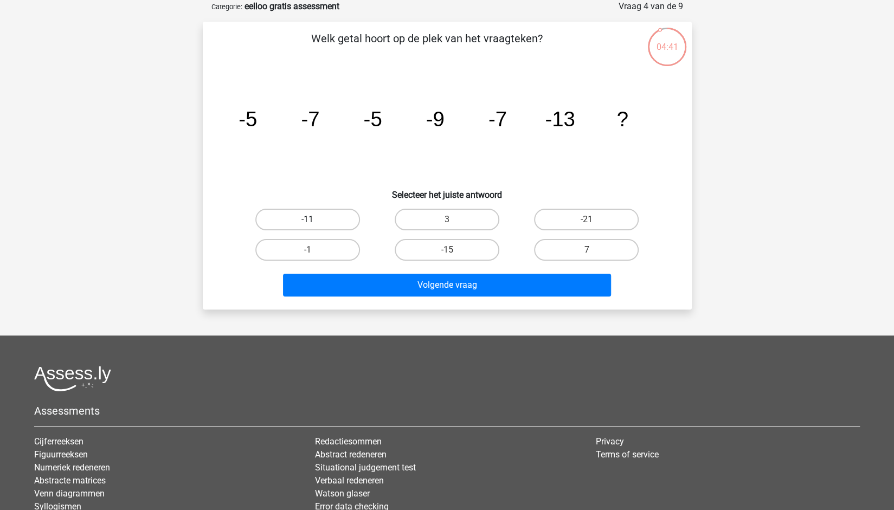
click at [334, 222] on label "-11" at bounding box center [307, 220] width 105 height 22
click at [315, 222] on input "-11" at bounding box center [311, 223] width 7 height 7
radio input "true"
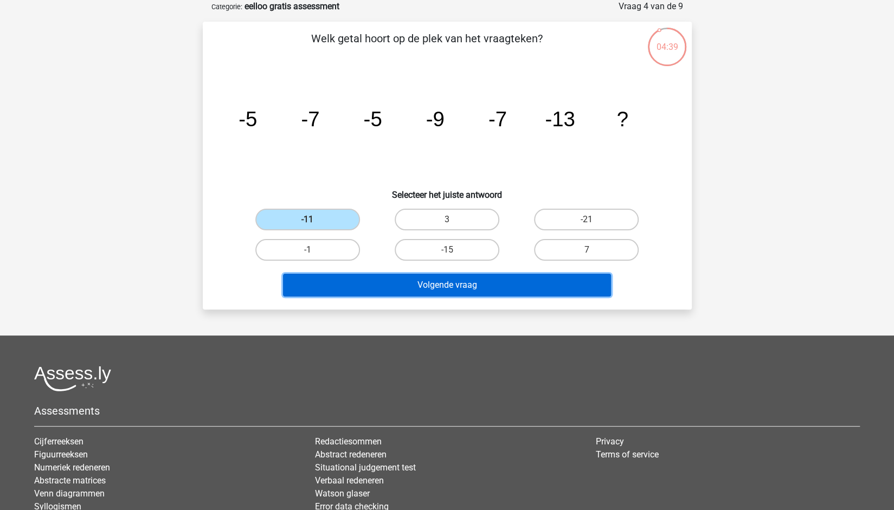
click at [458, 283] on button "Volgende vraag" at bounding box center [447, 285] width 328 height 23
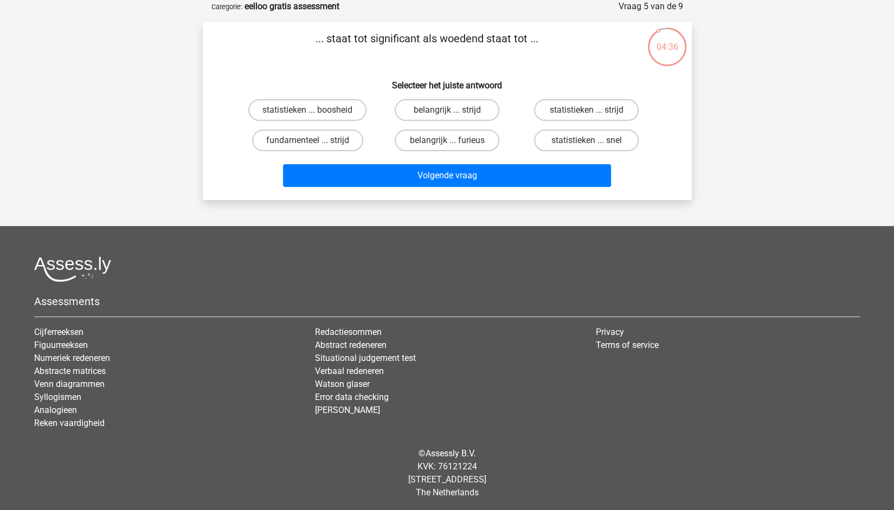
click at [453, 143] on input "belangrijk ... furieus" at bounding box center [450, 143] width 7 height 7
radio input "true"
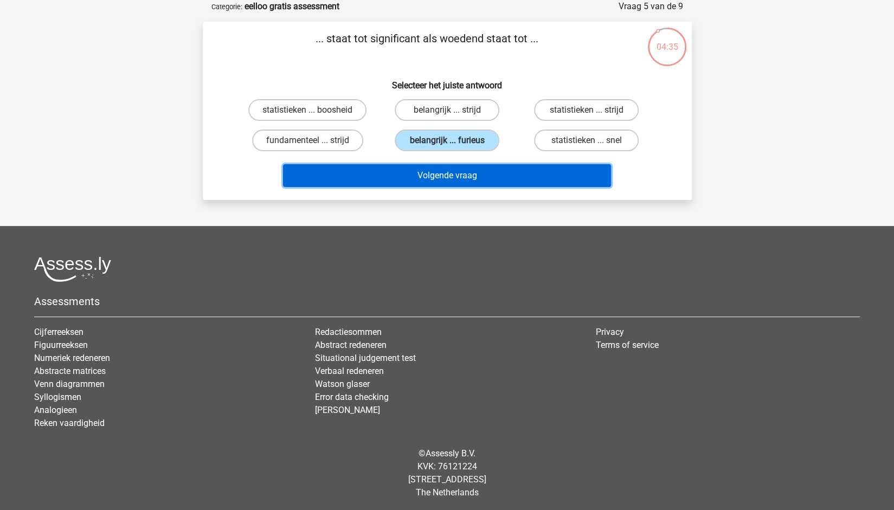
click at [456, 177] on button "Volgende vraag" at bounding box center [447, 175] width 328 height 23
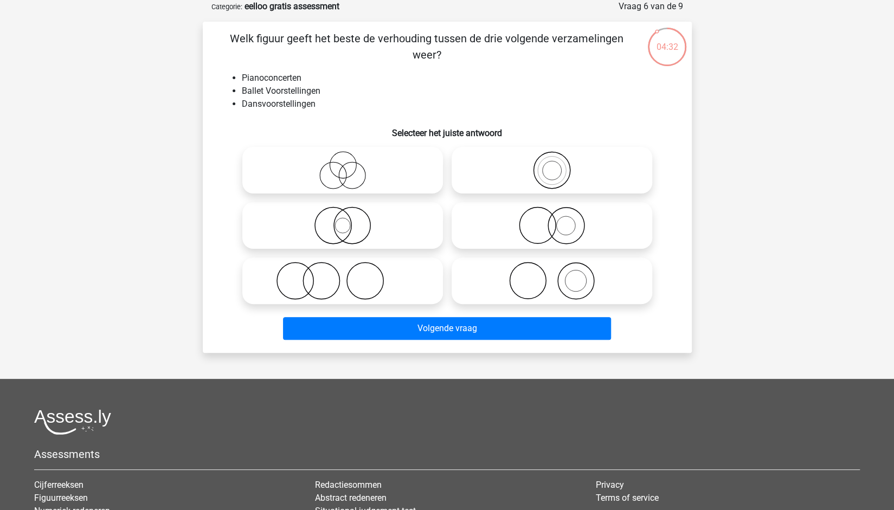
click at [555, 281] on icon at bounding box center [552, 281] width 192 height 38
click at [555, 276] on input "radio" at bounding box center [555, 271] width 7 height 7
radio input "true"
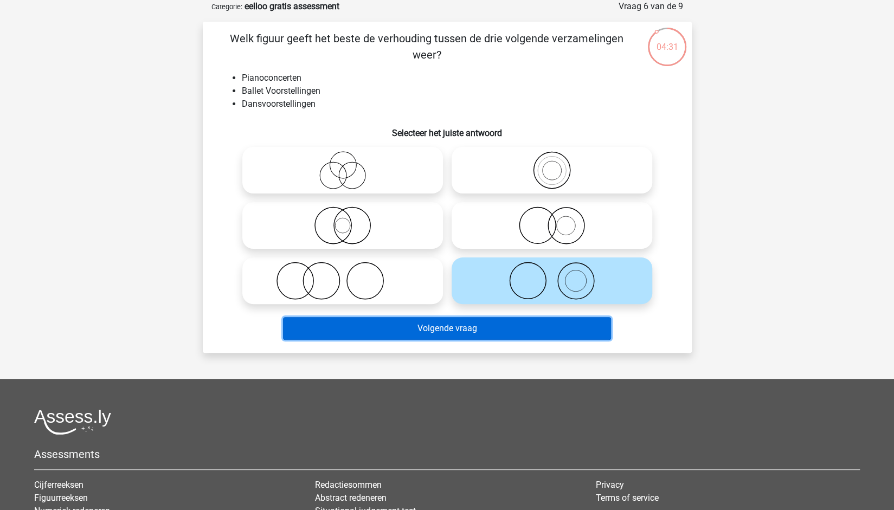
click at [456, 328] on button "Volgende vraag" at bounding box center [447, 328] width 328 height 23
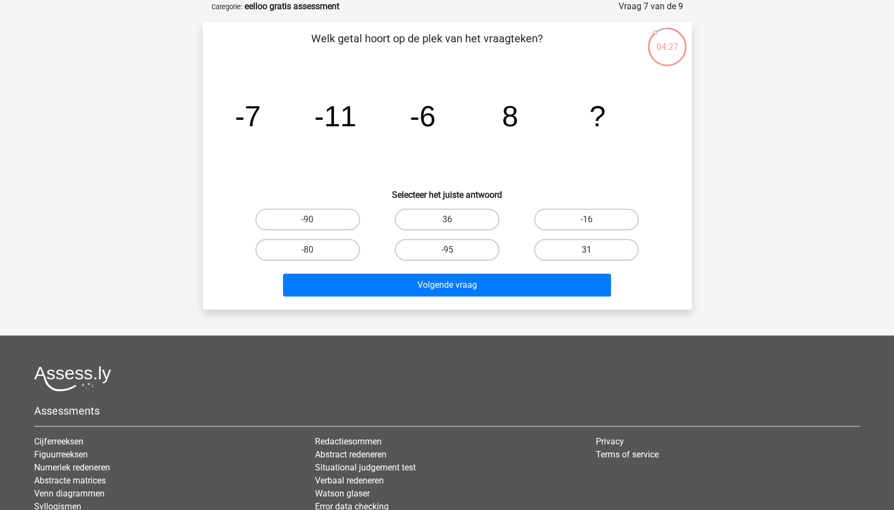
click at [563, 254] on label "31" at bounding box center [586, 250] width 105 height 22
click at [587, 254] on input "31" at bounding box center [590, 253] width 7 height 7
radio input "true"
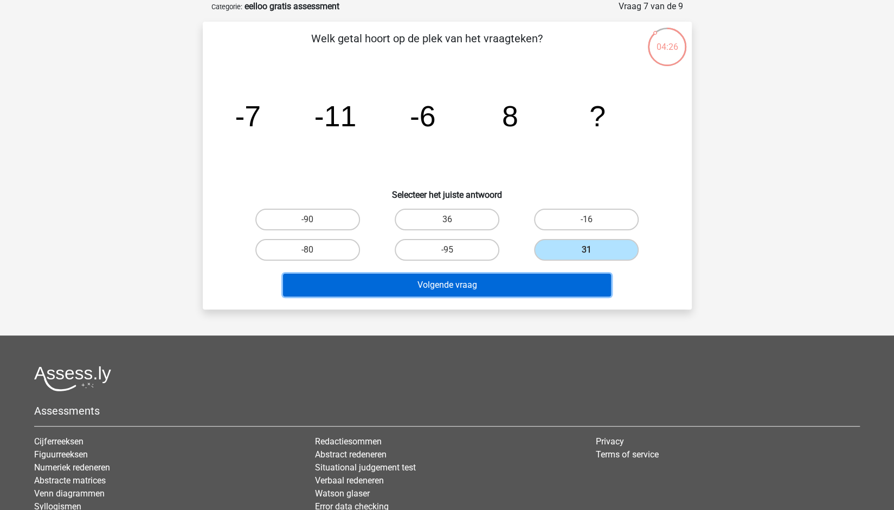
click at [470, 283] on button "Volgende vraag" at bounding box center [447, 285] width 328 height 23
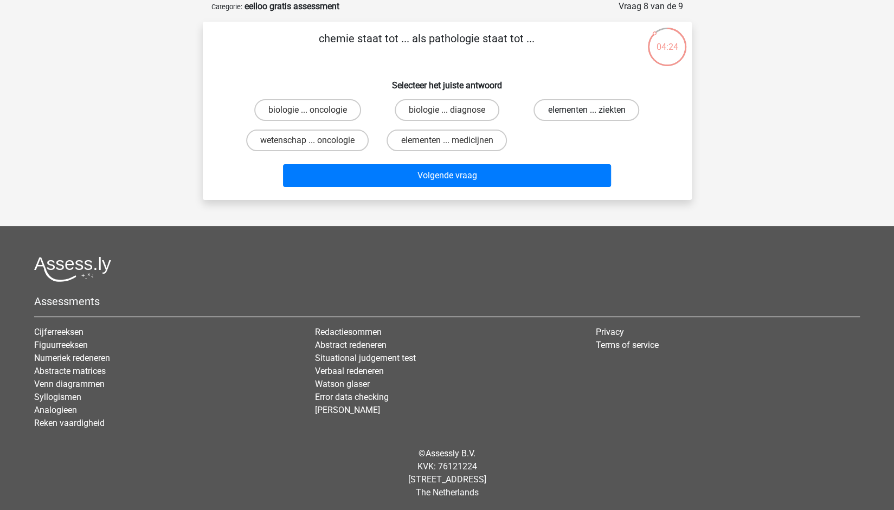
click at [564, 107] on label "elementen ... ziekten" at bounding box center [587, 110] width 106 height 22
click at [587, 110] on input "elementen ... ziekten" at bounding box center [590, 113] width 7 height 7
radio input "true"
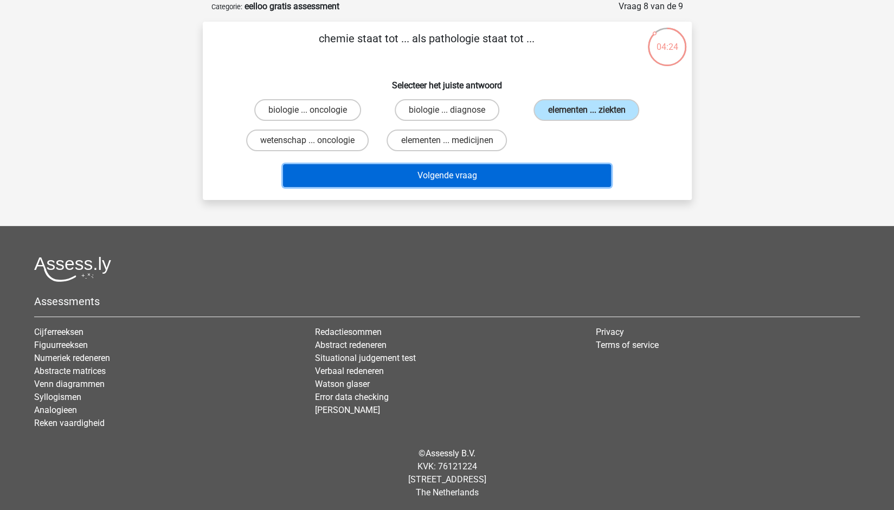
click at [525, 177] on button "Volgende vraag" at bounding box center [447, 175] width 328 height 23
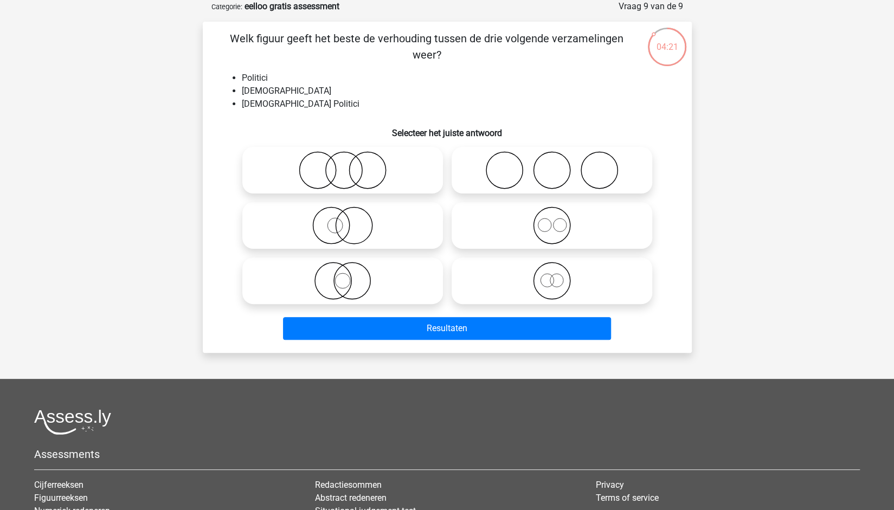
click at [366, 291] on icon at bounding box center [343, 281] width 192 height 38
click at [350, 276] on input "radio" at bounding box center [346, 271] width 7 height 7
radio input "true"
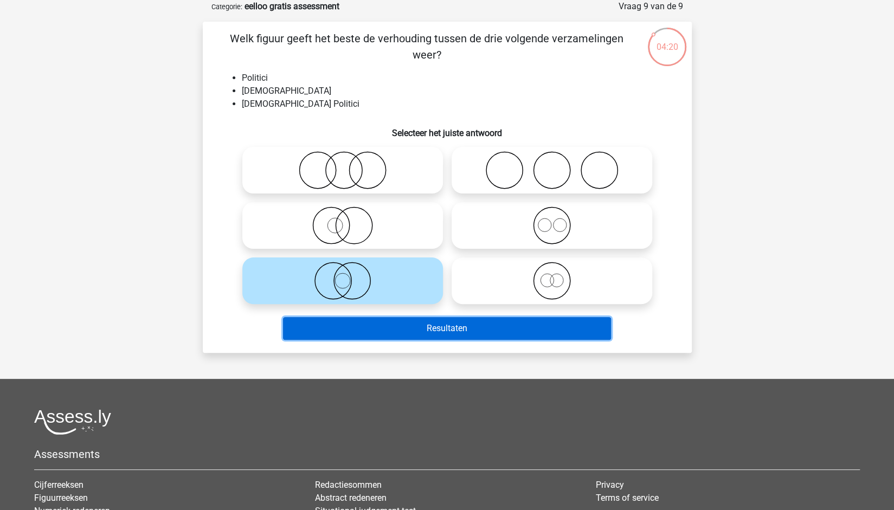
click at [449, 329] on button "Resultaten" at bounding box center [447, 328] width 328 height 23
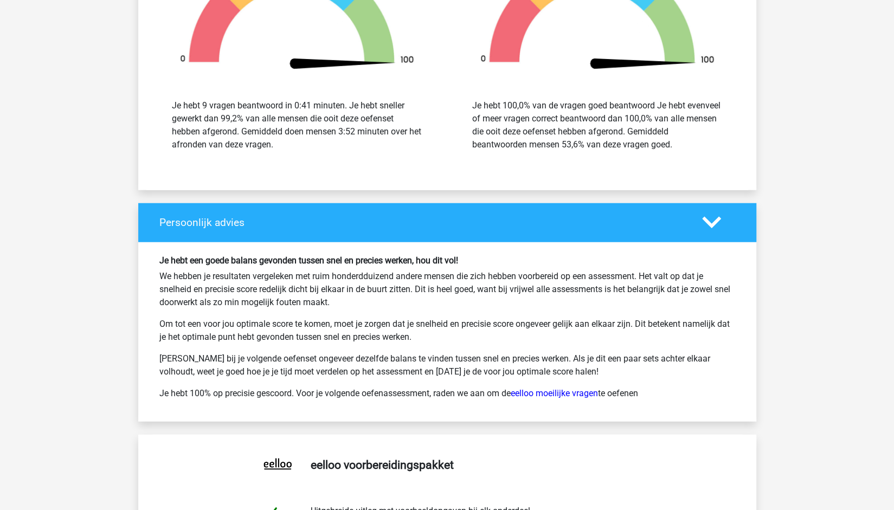
scroll to position [1717, 0]
